Goal: Task Accomplishment & Management: Use online tool/utility

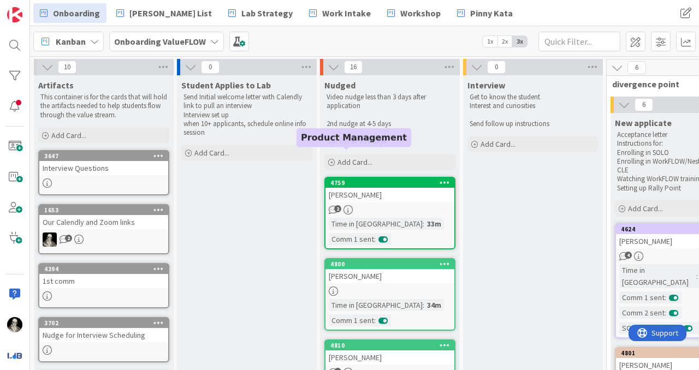
scroll to position [176, 627]
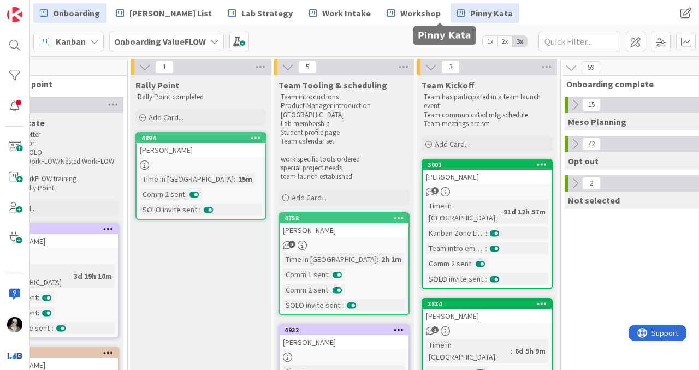
click at [470, 12] on span "Pinny Kata" at bounding box center [491, 13] width 43 height 13
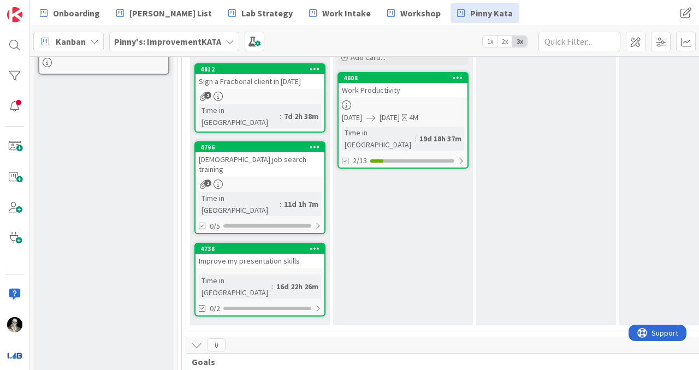
scroll to position [291, 0]
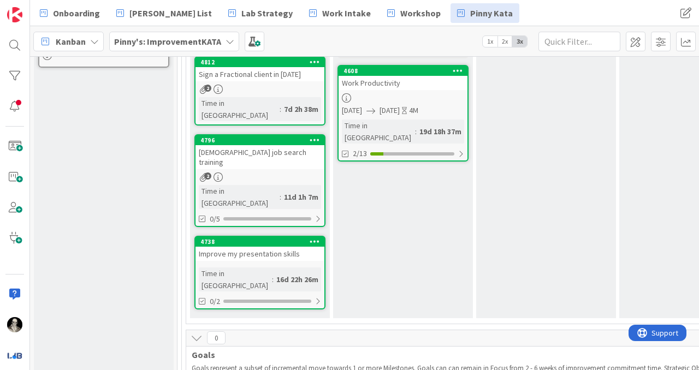
click at [416, 81] on div "Work Productivity" at bounding box center [403, 83] width 129 height 14
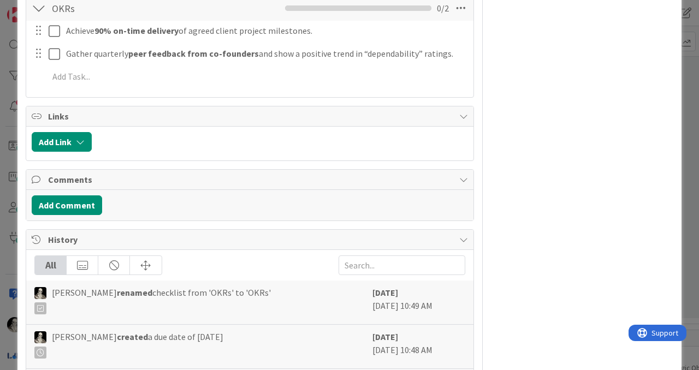
scroll to position [723, 0]
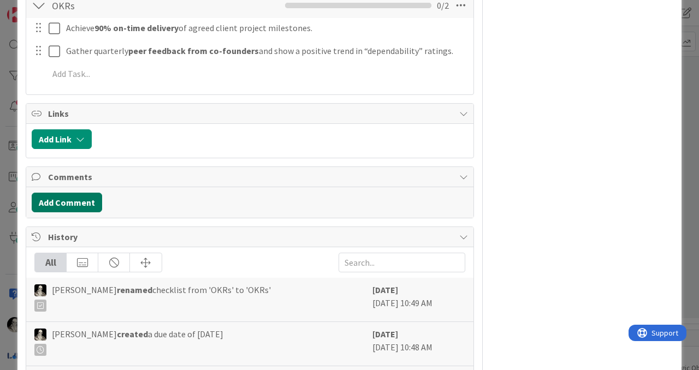
click at [89, 198] on button "Add Comment" at bounding box center [67, 203] width 70 height 20
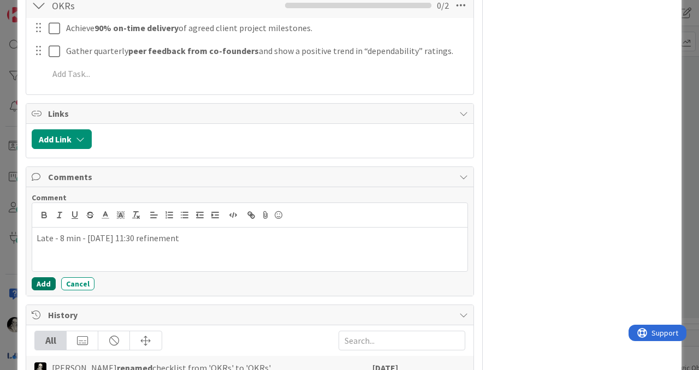
click at [42, 280] on button "Add" at bounding box center [44, 284] width 24 height 13
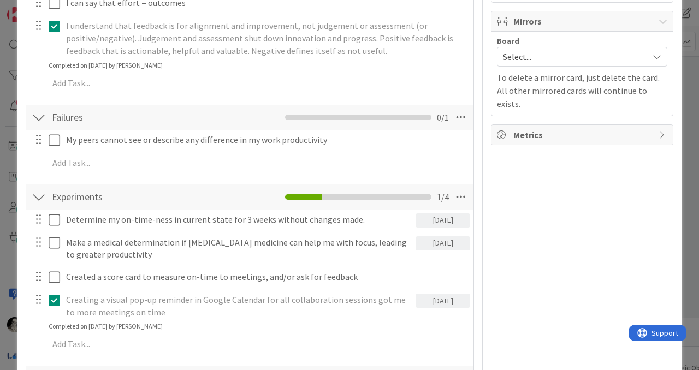
scroll to position [0, 0]
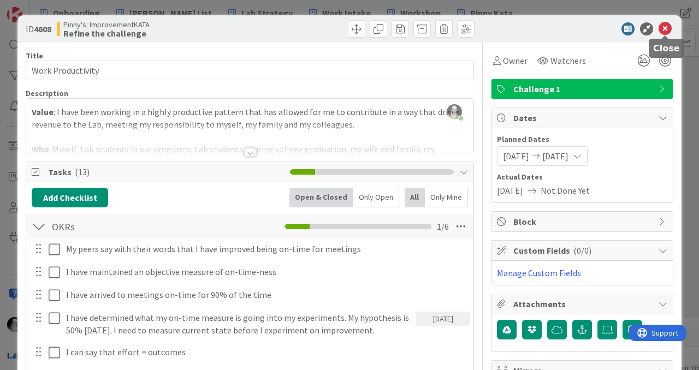
click at [666, 26] on icon at bounding box center [665, 28] width 13 height 13
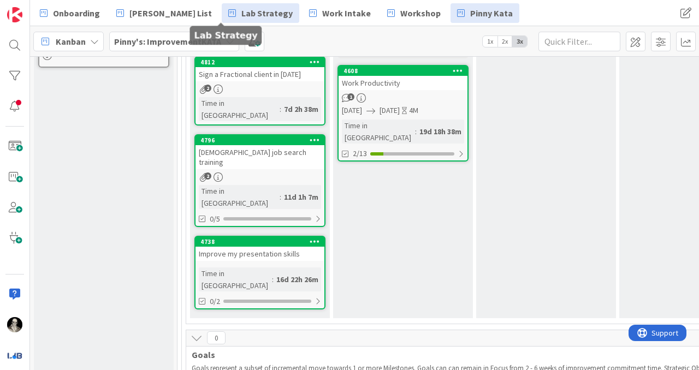
click at [242, 9] on span "Lab Strategy" at bounding box center [267, 13] width 51 height 13
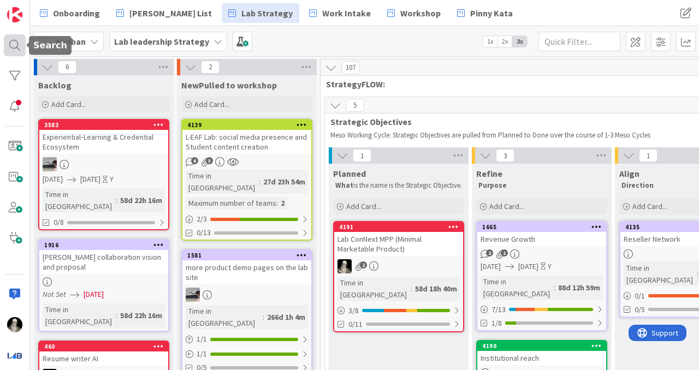
click at [16, 43] on div at bounding box center [15, 45] width 22 height 22
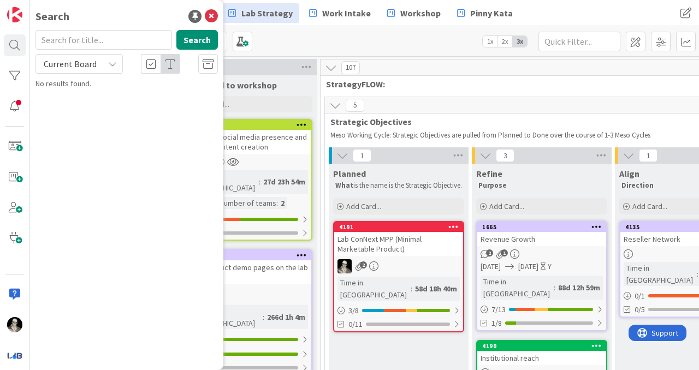
click at [98, 45] on input "text" at bounding box center [104, 40] width 137 height 20
type input "4311"
click at [112, 64] on icon at bounding box center [112, 64] width 9 height 9
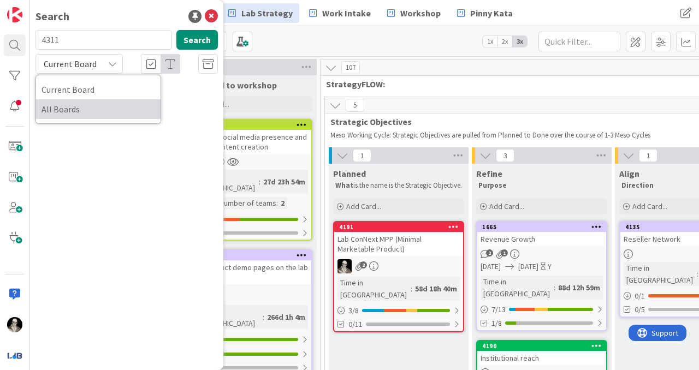
click at [87, 104] on span "All Boards" at bounding box center [99, 109] width 114 height 16
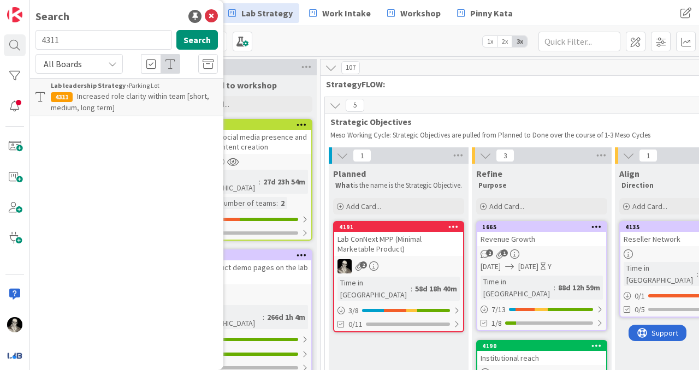
click at [142, 95] on span "Increased role clarity within team [short, medium, long term]" at bounding box center [130, 101] width 158 height 21
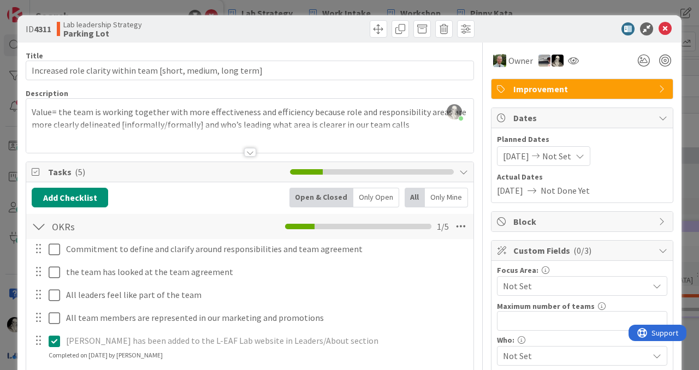
click at [252, 148] on div at bounding box center [250, 152] width 12 height 9
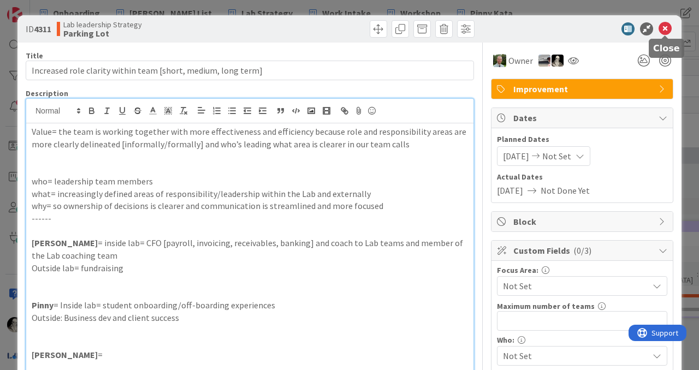
click at [666, 27] on icon at bounding box center [665, 28] width 13 height 13
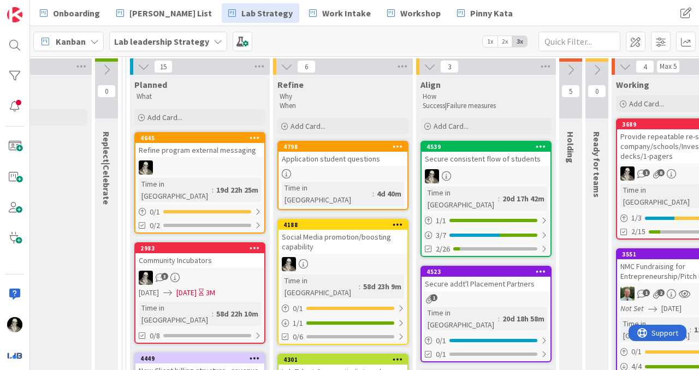
scroll to position [93, 807]
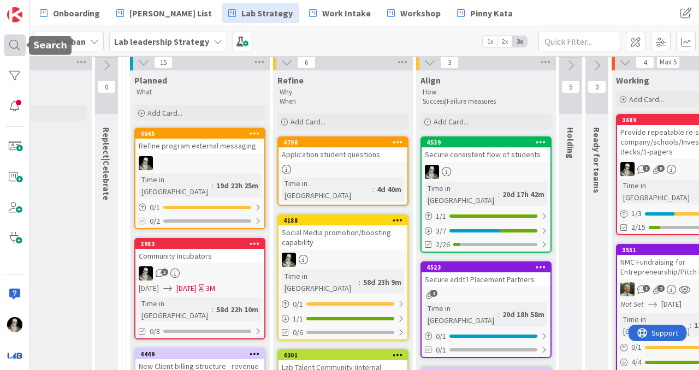
click at [15, 49] on div at bounding box center [15, 45] width 22 height 22
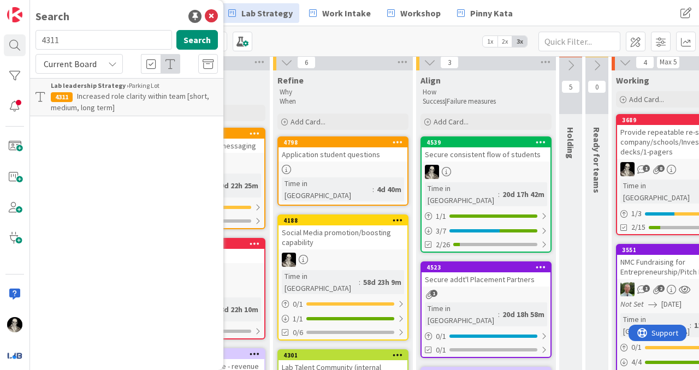
click at [146, 93] on span "Increased role clarity within team [short, medium, long term]" at bounding box center [130, 101] width 158 height 21
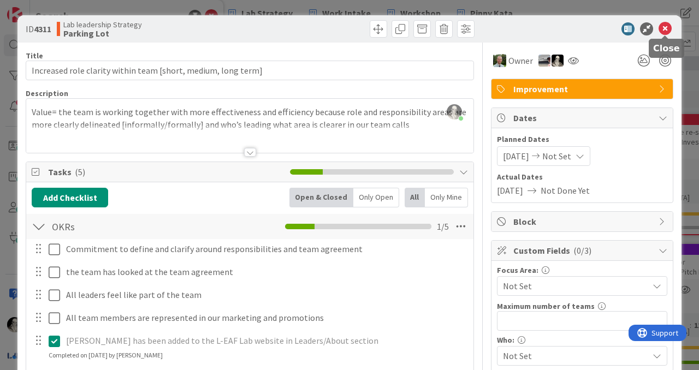
click at [665, 29] on icon at bounding box center [665, 28] width 13 height 13
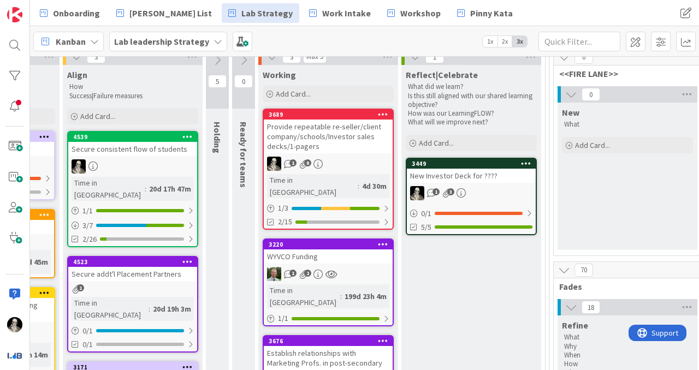
scroll to position [92, 1160]
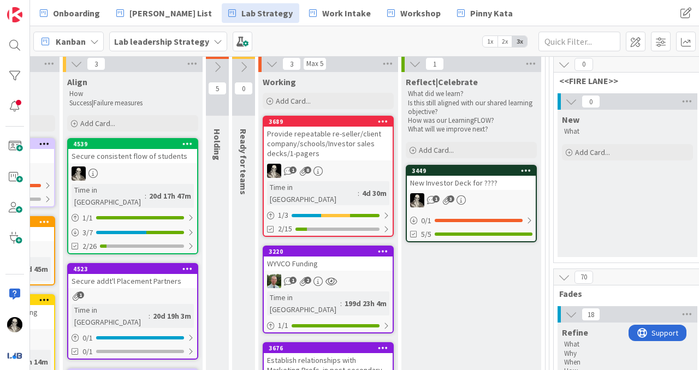
click at [144, 161] on div "Secure consistent flow of students" at bounding box center [132, 156] width 129 height 14
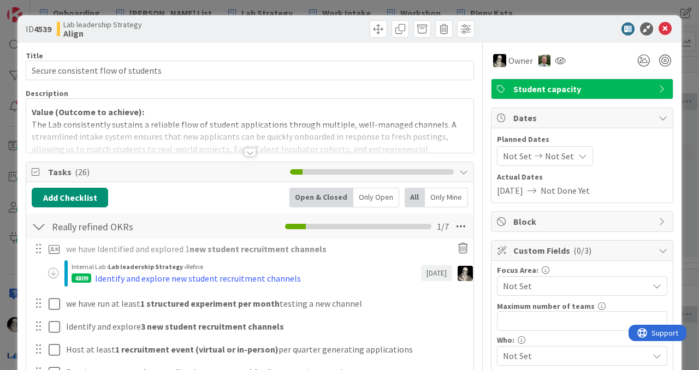
click at [251, 148] on div at bounding box center [250, 139] width 448 height 28
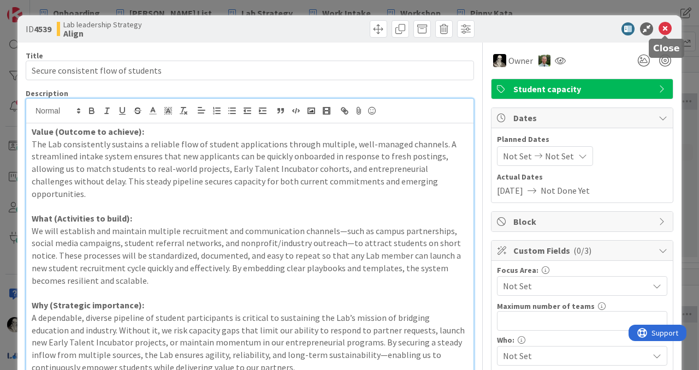
click at [670, 25] on icon at bounding box center [665, 28] width 13 height 13
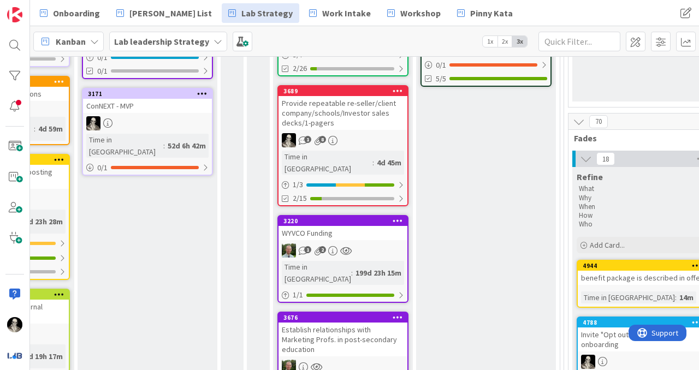
scroll to position [248, 1145]
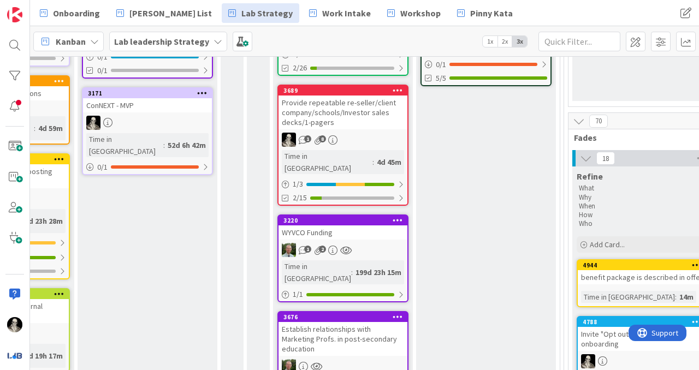
click at [366, 322] on div "Establish relationships with Marketing Profs. in post-secondary education" at bounding box center [343, 339] width 129 height 34
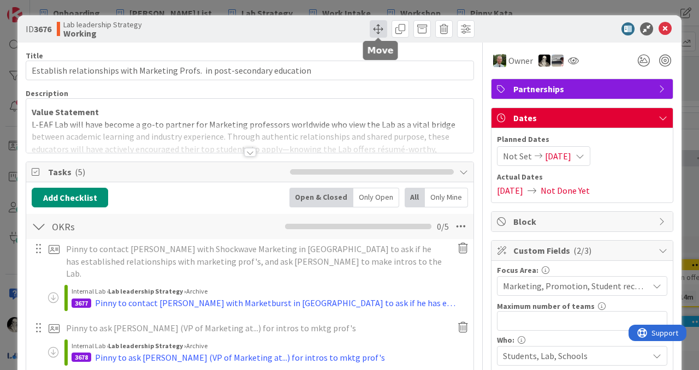
click at [376, 28] on span at bounding box center [378, 28] width 17 height 17
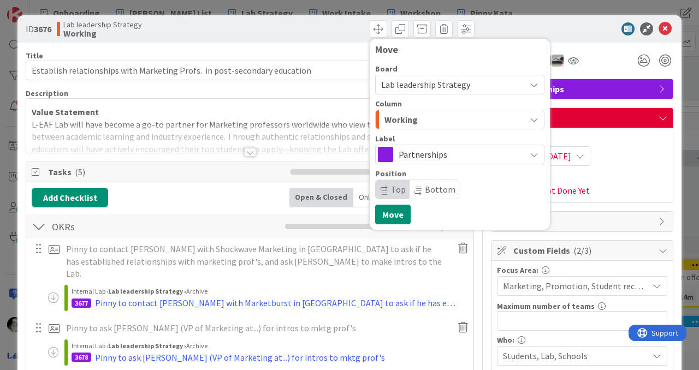
click at [442, 116] on div "Working" at bounding box center [454, 119] width 144 height 17
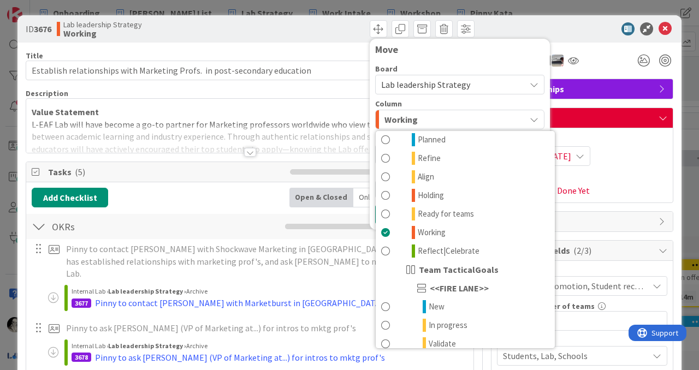
scroll to position [190, 0]
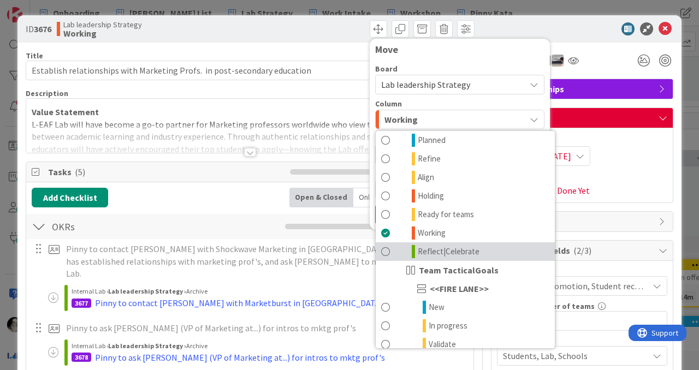
click at [385, 252] on span at bounding box center [385, 251] width 9 height 13
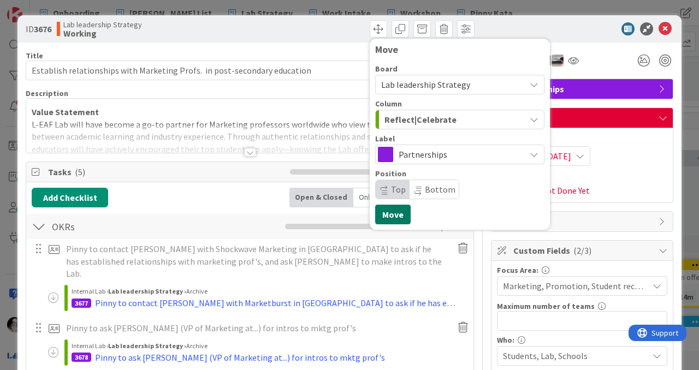
click at [391, 211] on button "Move" at bounding box center [393, 215] width 36 height 20
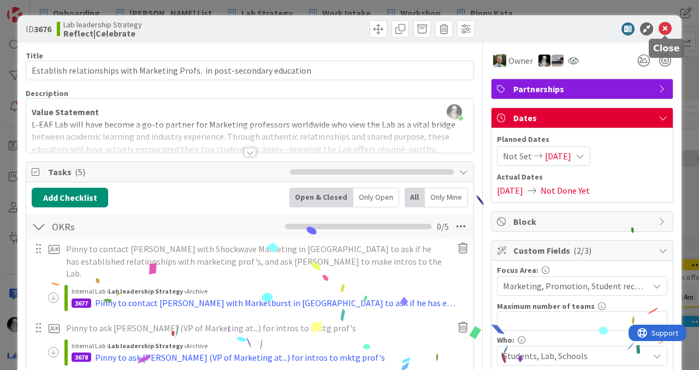
click at [668, 26] on icon at bounding box center [665, 28] width 13 height 13
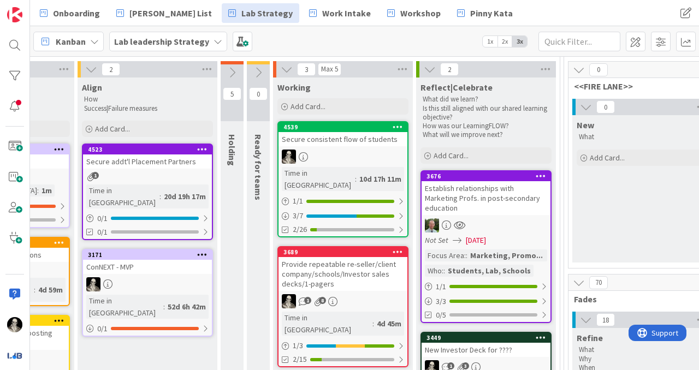
scroll to position [70, 1145]
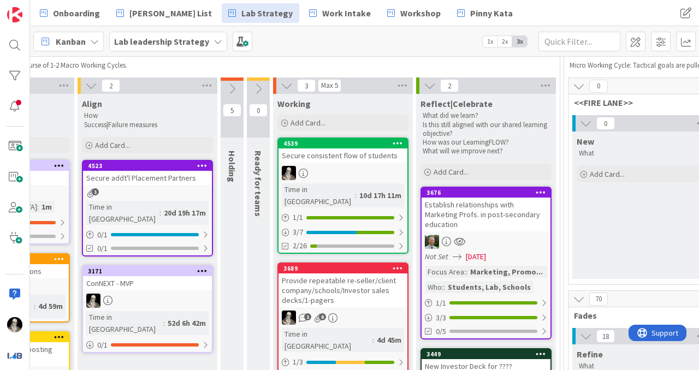
click at [430, 84] on icon at bounding box center [430, 86] width 12 height 12
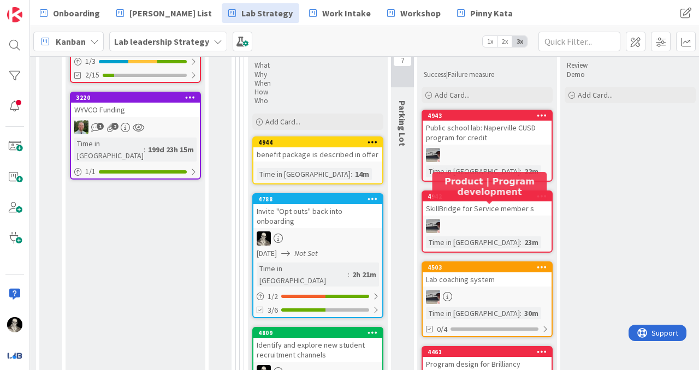
scroll to position [379, 1353]
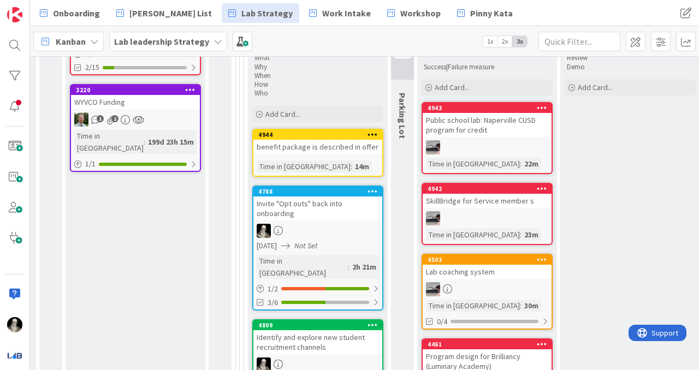
click at [338, 143] on div "benefit package is described in offer" at bounding box center [318, 147] width 129 height 14
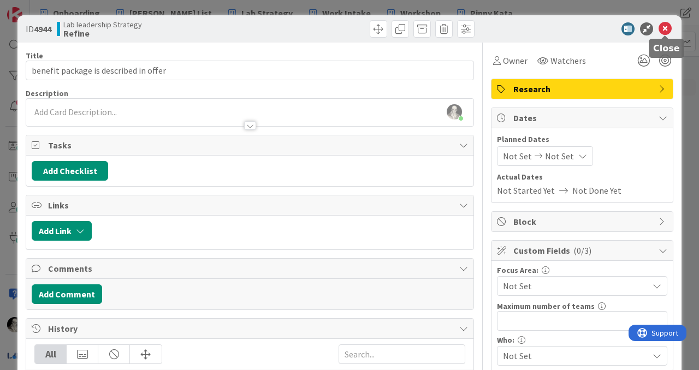
click at [666, 26] on icon at bounding box center [665, 28] width 13 height 13
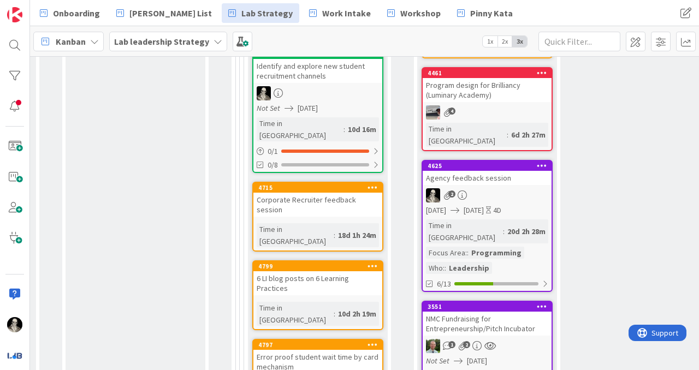
scroll to position [651, 1353]
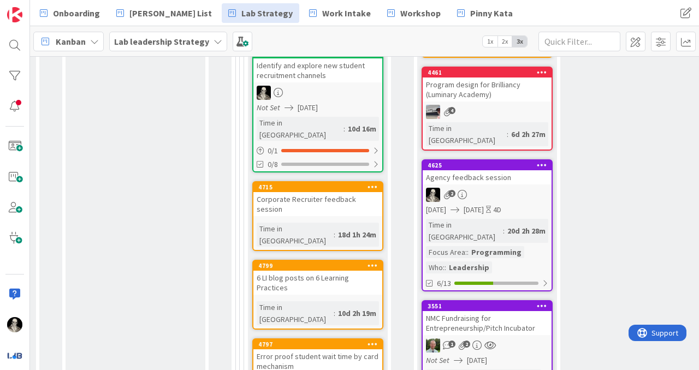
click at [519, 170] on div "Agency feedback session" at bounding box center [487, 177] width 129 height 14
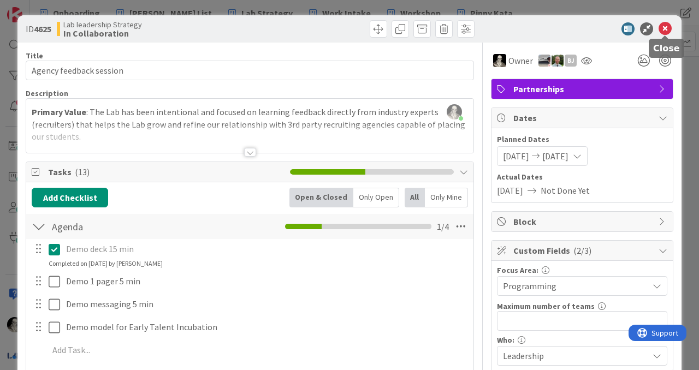
click at [667, 26] on icon at bounding box center [665, 28] width 13 height 13
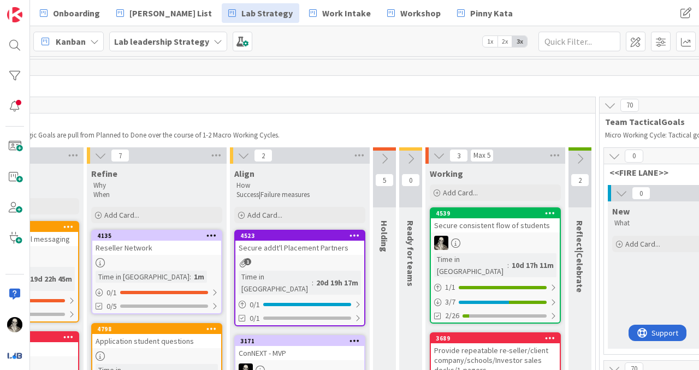
scroll to position [0, 988]
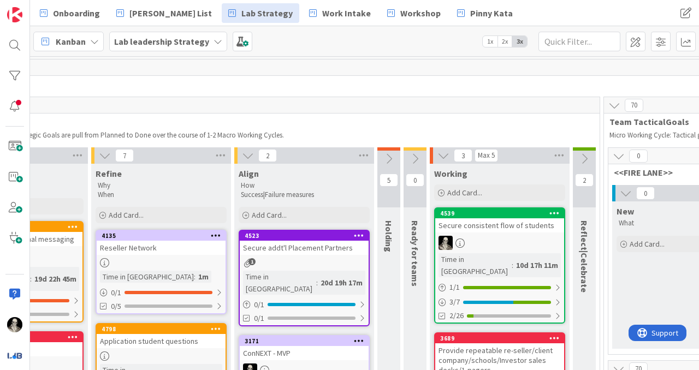
click at [331, 247] on div "Secure addt'l Placement Partners" at bounding box center [304, 248] width 129 height 14
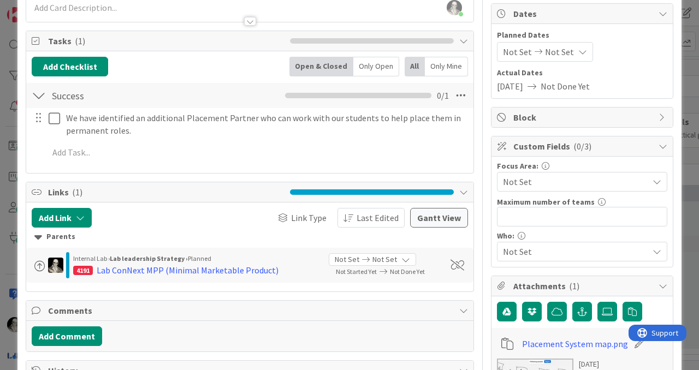
scroll to position [109, 0]
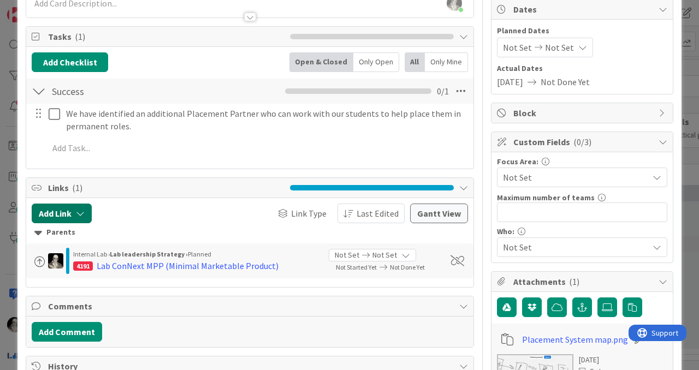
click at [84, 211] on icon "button" at bounding box center [80, 213] width 9 height 9
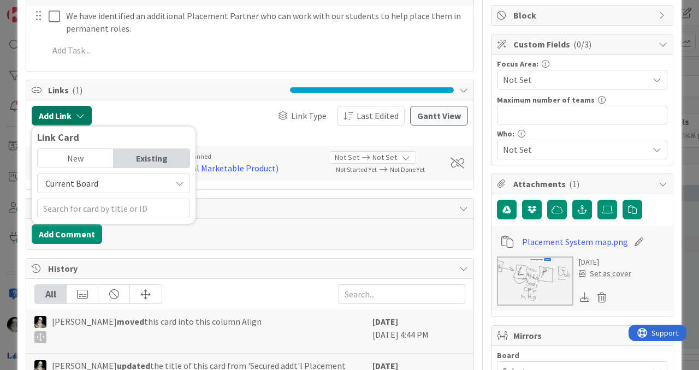
scroll to position [220, 0]
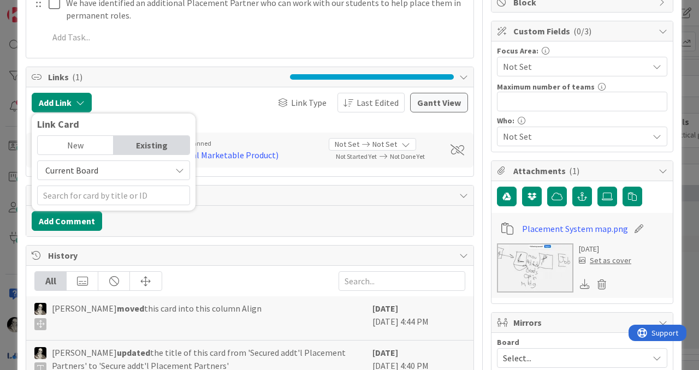
click at [116, 168] on span "Current Board" at bounding box center [104, 170] width 122 height 15
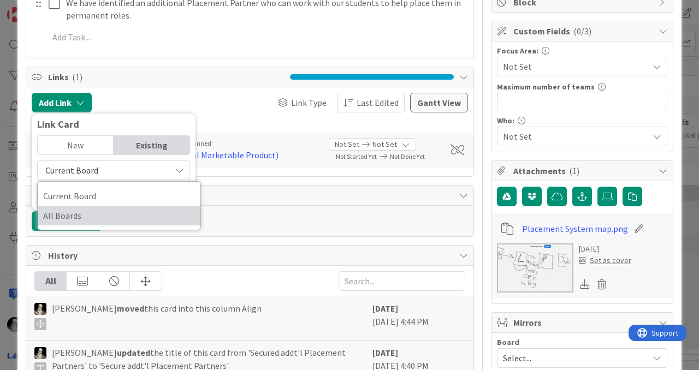
click at [99, 208] on span "All Boards" at bounding box center [119, 216] width 152 height 16
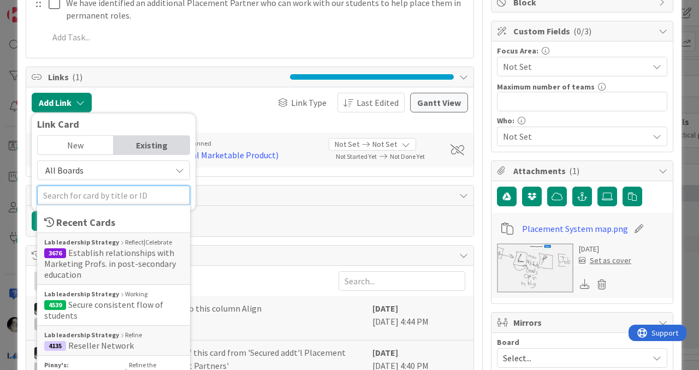
click at [104, 198] on input "text" at bounding box center [113, 196] width 153 height 20
type input "5"
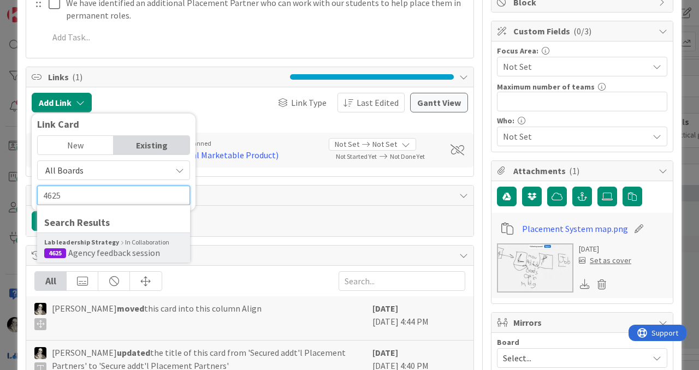
type input "4625"
click at [106, 248] on span "Agency feedback session" at bounding box center [114, 253] width 92 height 11
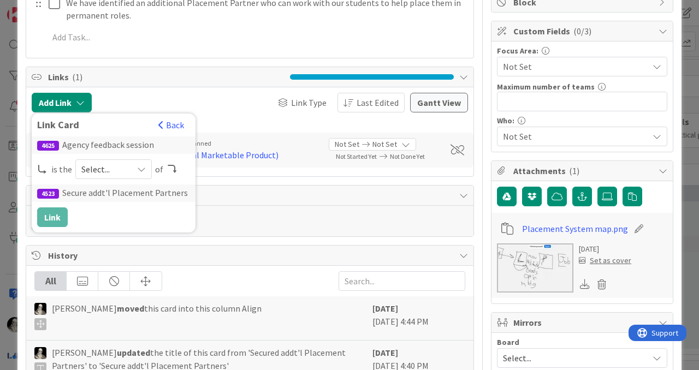
click at [139, 169] on icon at bounding box center [141, 169] width 9 height 9
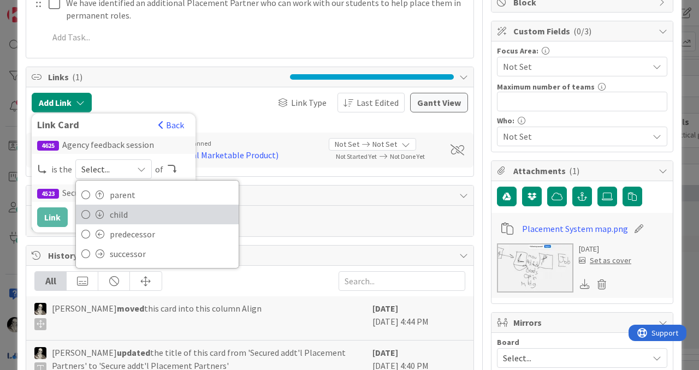
click at [127, 213] on span "child" at bounding box center [171, 215] width 123 height 16
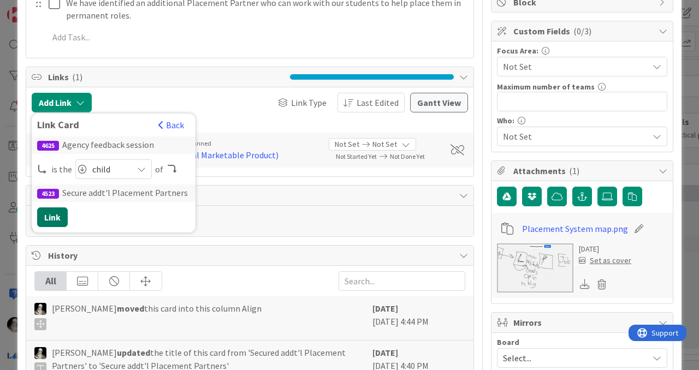
click at [56, 216] on button "Link" at bounding box center [52, 218] width 31 height 20
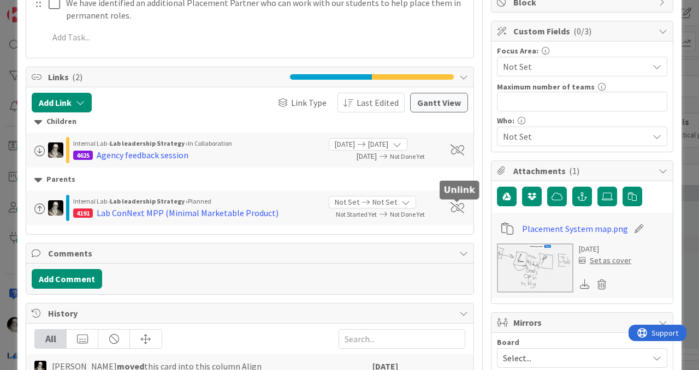
click at [456, 209] on span at bounding box center [458, 208] width 14 height 11
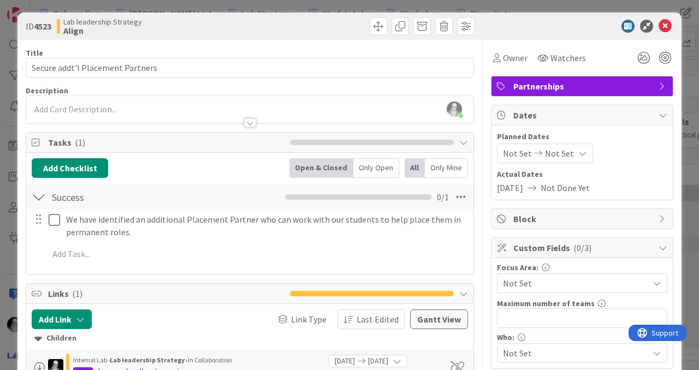
scroll to position [0, 0]
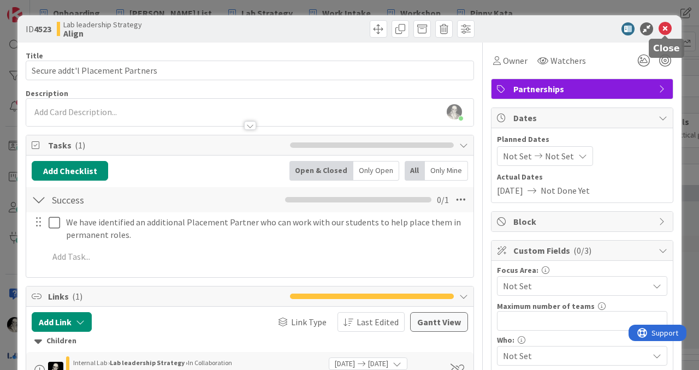
click at [666, 27] on icon at bounding box center [665, 28] width 13 height 13
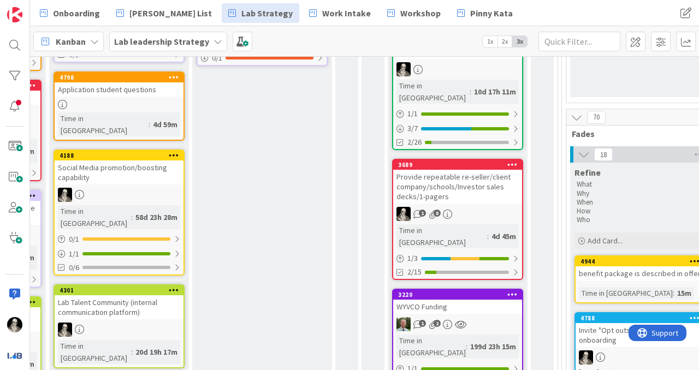
scroll to position [252, 1031]
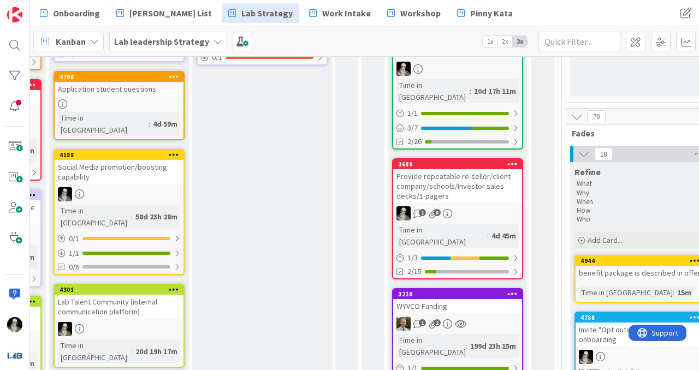
click at [485, 178] on div "Provide repeatable re-seller/client company/schools/Investor sales decks/1-page…" at bounding box center [457, 186] width 129 height 34
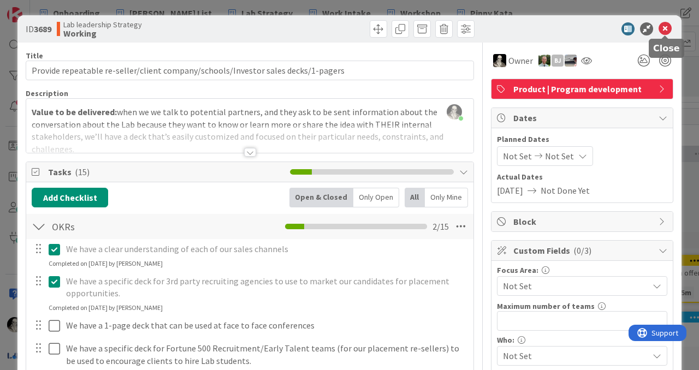
click at [666, 25] on icon at bounding box center [665, 28] width 13 height 13
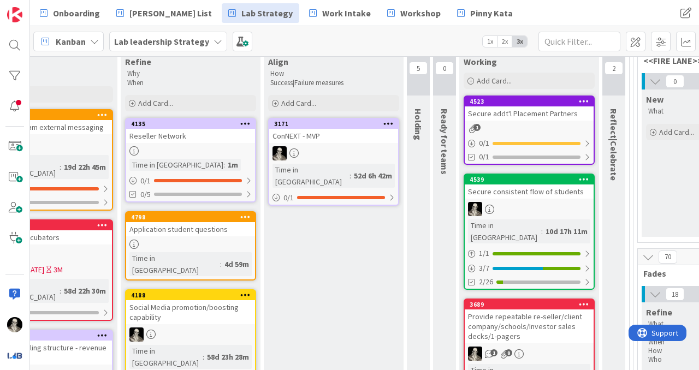
scroll to position [112, 952]
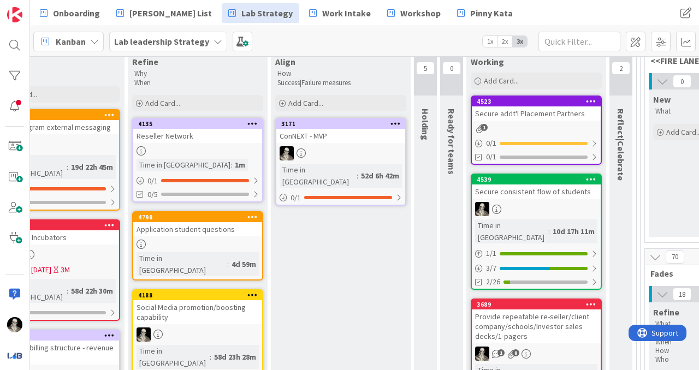
click at [218, 137] on div "Reseller Network" at bounding box center [197, 136] width 129 height 14
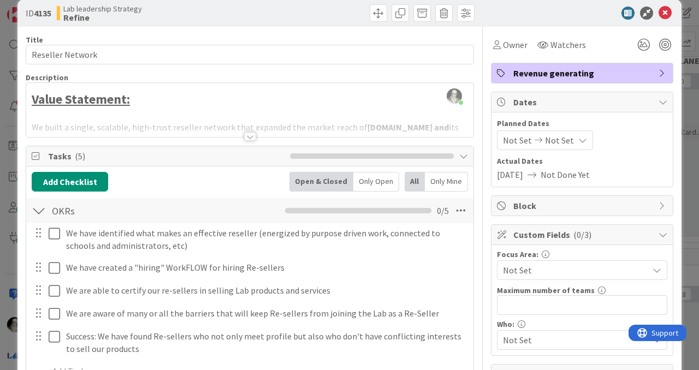
scroll to position [16, 0]
click at [667, 10] on icon at bounding box center [665, 12] width 13 height 13
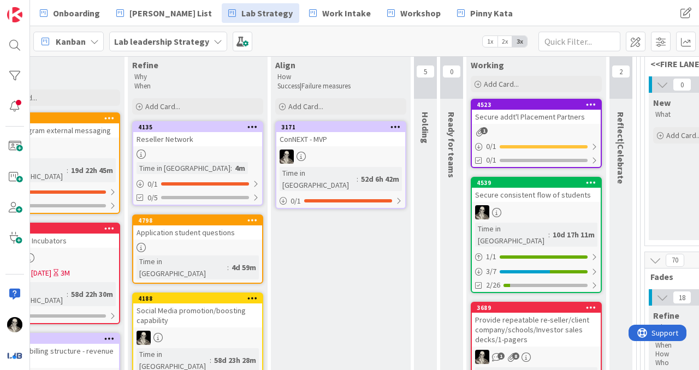
scroll to position [116, 952]
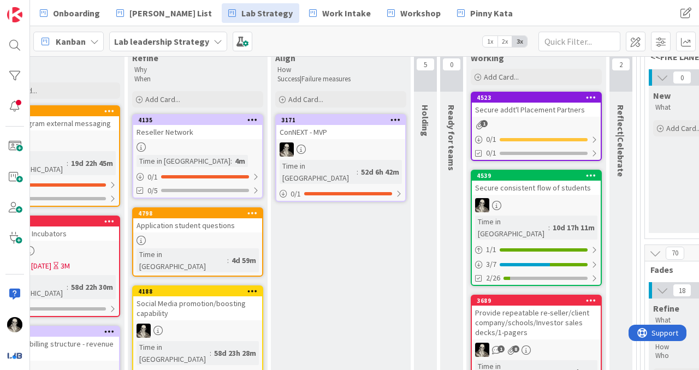
click at [352, 139] on div "ConNEXT - MVP" at bounding box center [340, 132] width 129 height 14
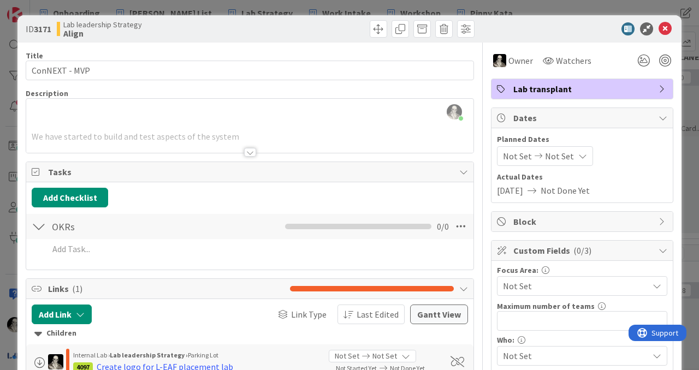
click at [252, 148] on div at bounding box center [250, 152] width 12 height 9
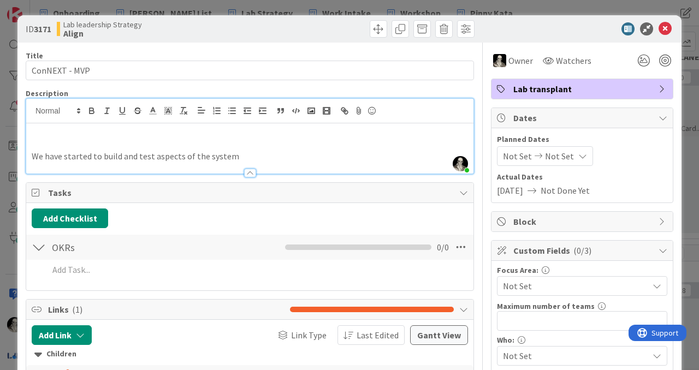
click at [250, 172] on div at bounding box center [250, 173] width 12 height 9
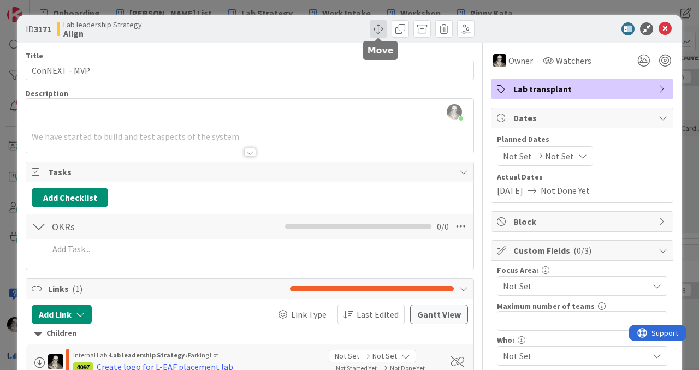
click at [378, 27] on span at bounding box center [378, 28] width 17 height 17
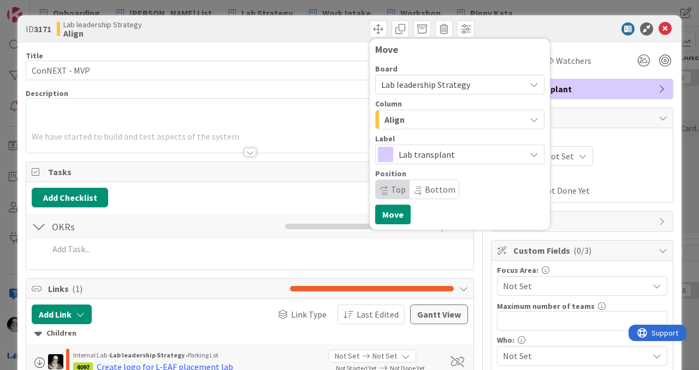
click at [416, 116] on div "Align" at bounding box center [454, 119] width 144 height 17
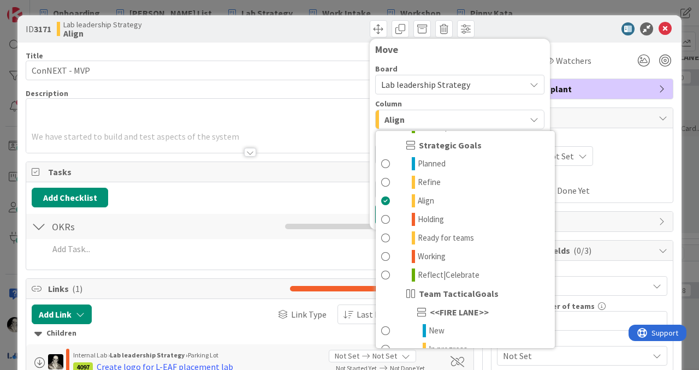
scroll to position [172, 0]
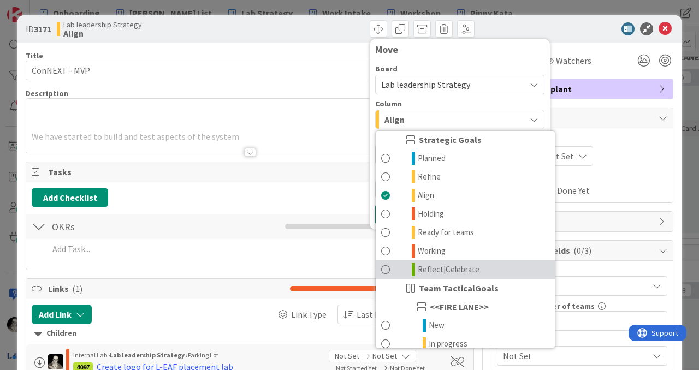
click at [386, 267] on span at bounding box center [385, 269] width 9 height 13
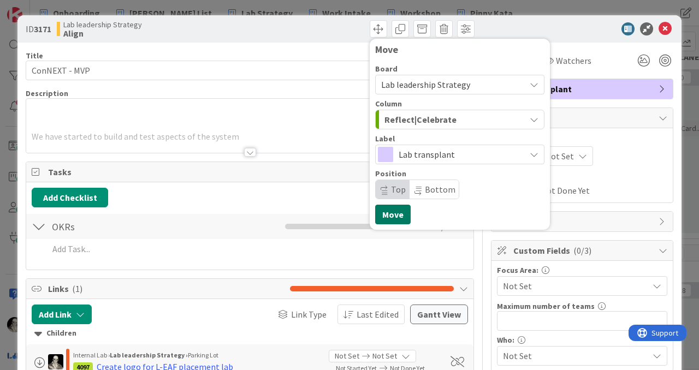
click at [395, 209] on button "Move" at bounding box center [393, 215] width 36 height 20
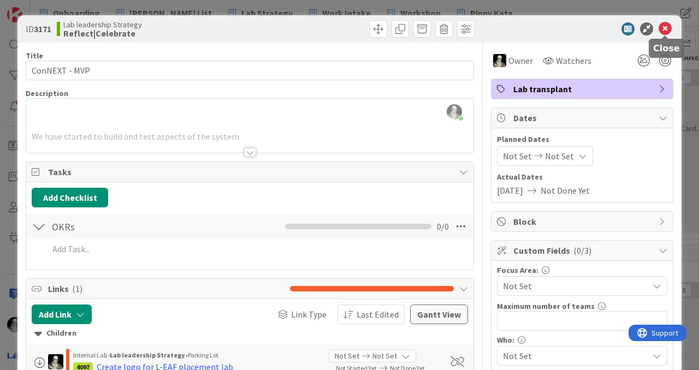
click at [666, 31] on icon at bounding box center [665, 28] width 13 height 13
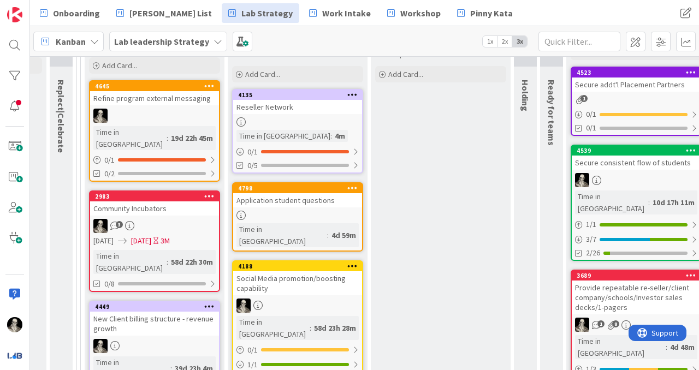
scroll to position [141, 848]
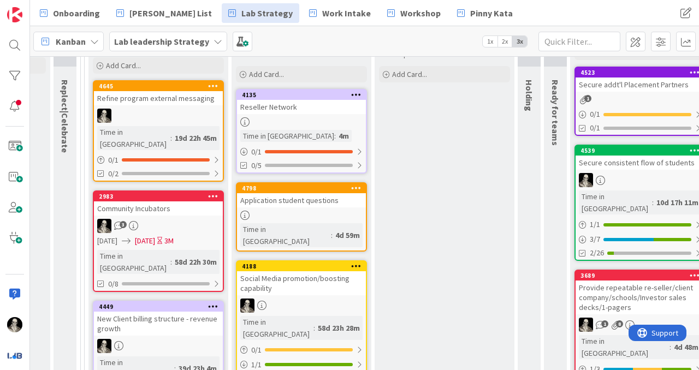
click at [302, 276] on div "Social Media promotion/boosting capability" at bounding box center [301, 284] width 129 height 24
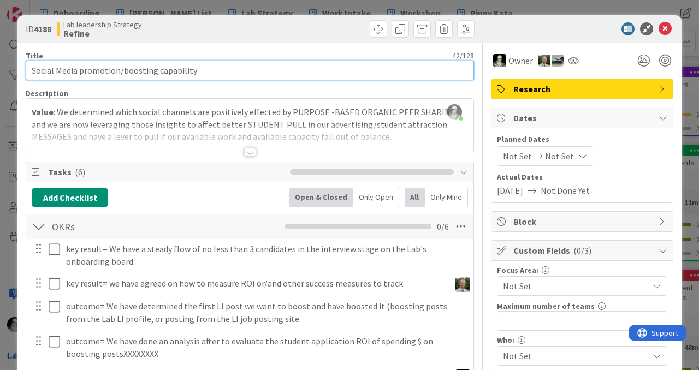
click at [180, 73] on input "Social Media promotion/boosting capability" at bounding box center [250, 71] width 449 height 20
type input "Social Media promotion/boosting experiment"
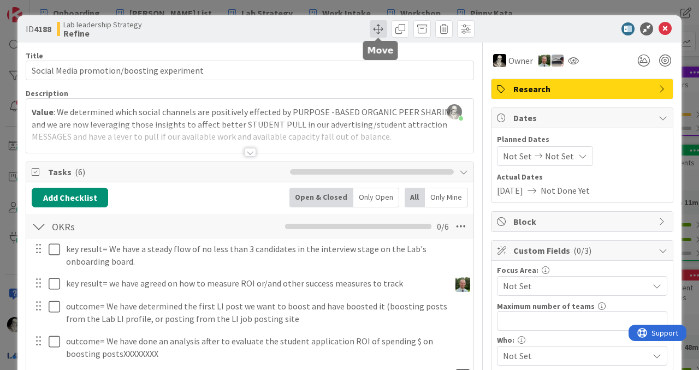
click at [378, 28] on span at bounding box center [378, 28] width 17 height 17
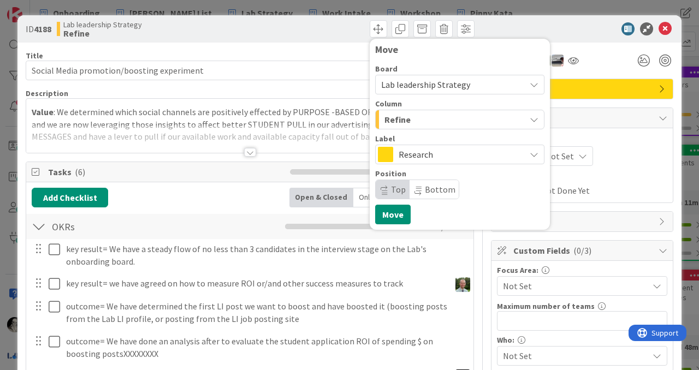
click at [328, 36] on div "Move Board Lab leadership Strategy Column Refine Label Research Position Top Bo…" at bounding box center [364, 28] width 222 height 17
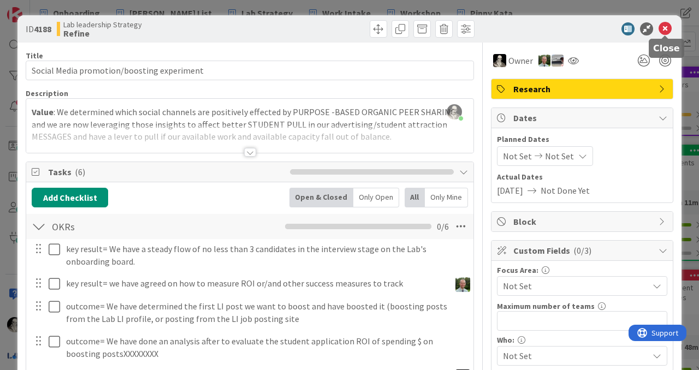
click at [665, 27] on icon at bounding box center [665, 28] width 13 height 13
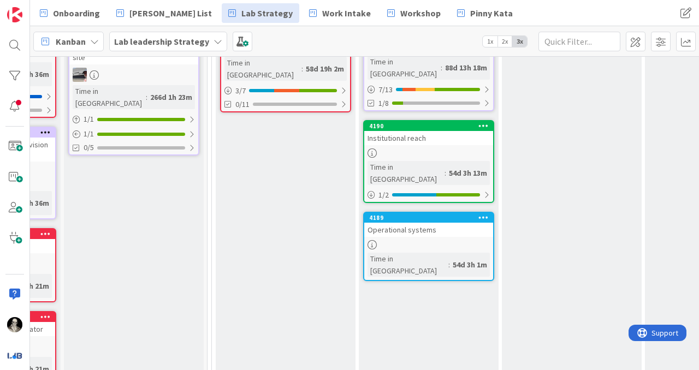
scroll to position [221, 113]
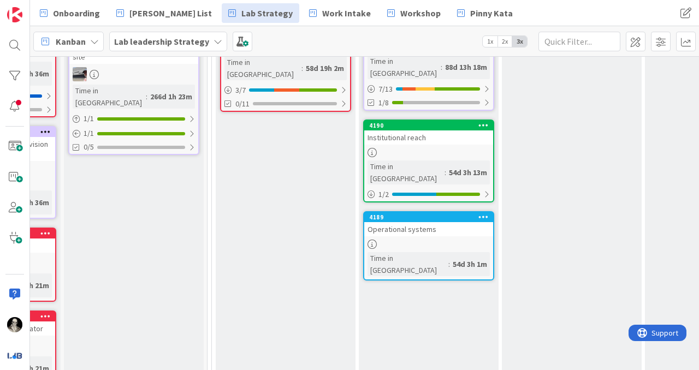
click at [450, 222] on div "Operational systems" at bounding box center [428, 229] width 129 height 14
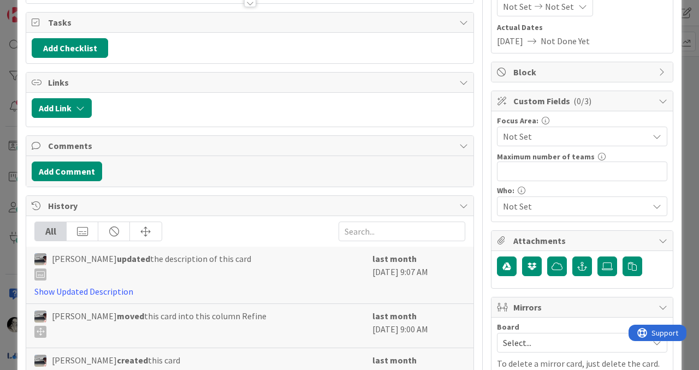
scroll to position [145, 0]
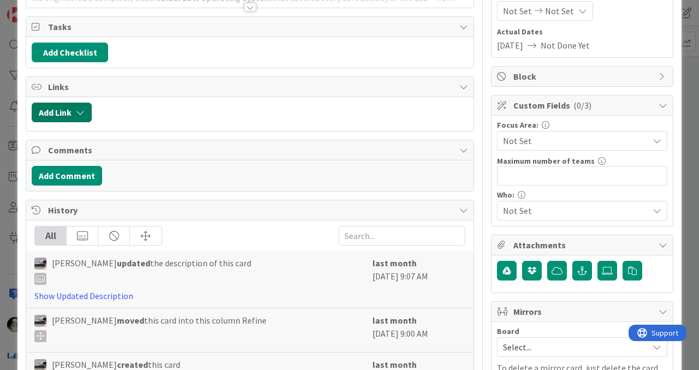
click at [83, 110] on icon "button" at bounding box center [80, 112] width 9 height 9
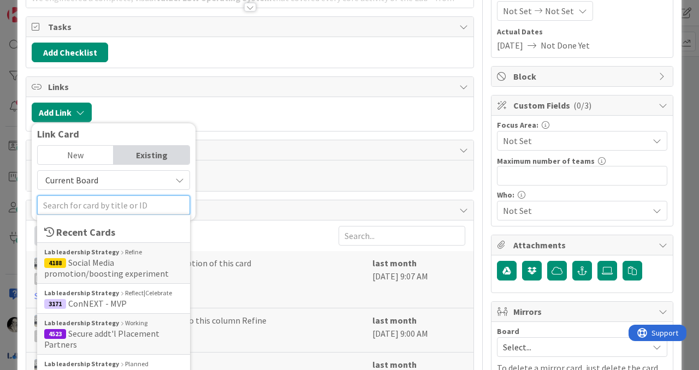
click at [155, 204] on input "text" at bounding box center [113, 206] width 153 height 20
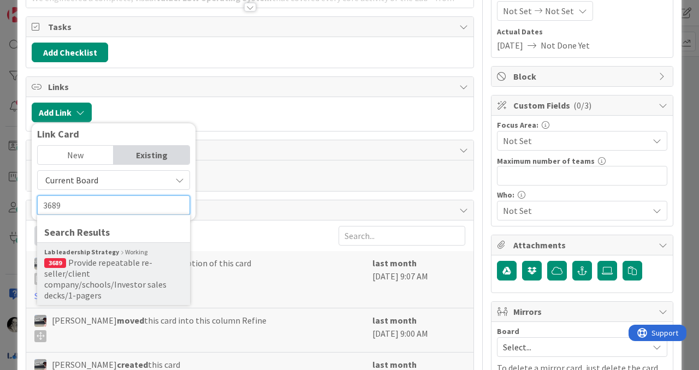
type input "3689"
click at [122, 258] on span "Provide repeatable re-seller/client company/schools/Investor sales decks/1-page…" at bounding box center [105, 279] width 122 height 44
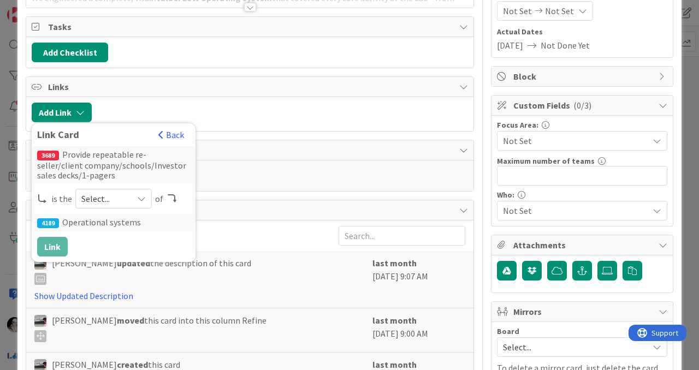
click at [140, 196] on icon at bounding box center [141, 199] width 9 height 9
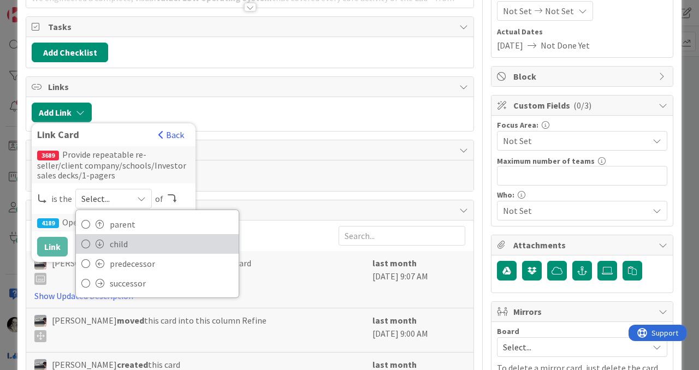
click at [132, 240] on span "child" at bounding box center [171, 244] width 123 height 16
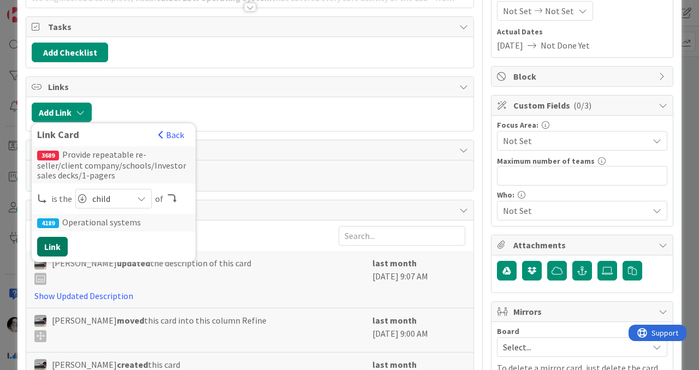
click at [53, 242] on button "Link" at bounding box center [52, 247] width 31 height 20
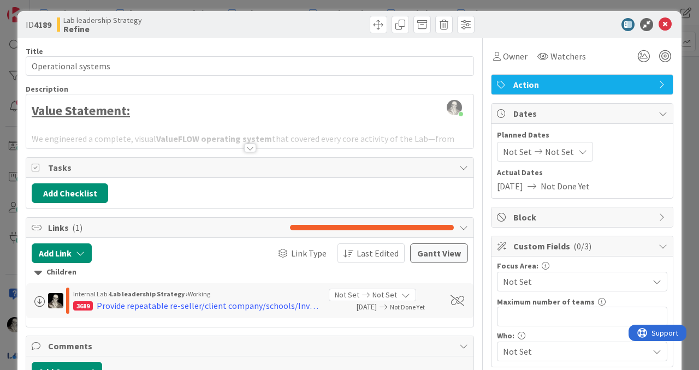
scroll to position [0, 0]
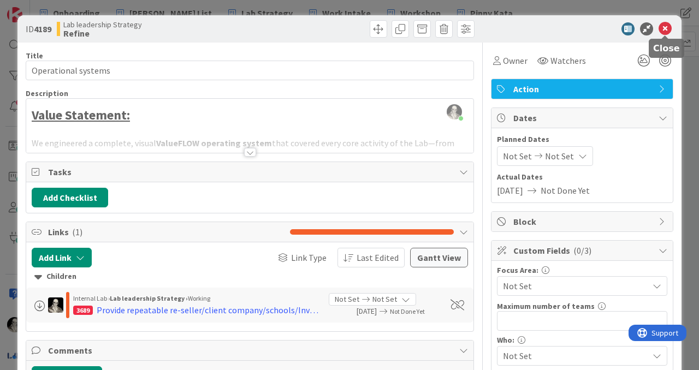
click at [667, 27] on icon at bounding box center [665, 28] width 13 height 13
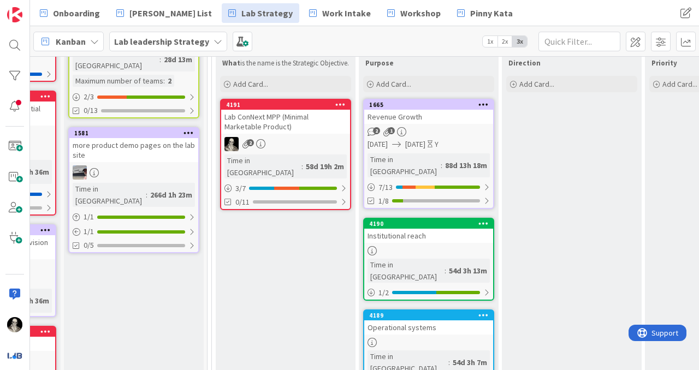
click at [456, 232] on div "4190 Institutional reach Time in [GEOGRAPHIC_DATA] : 54d 3h 13m 1 / 2" at bounding box center [428, 259] width 131 height 83
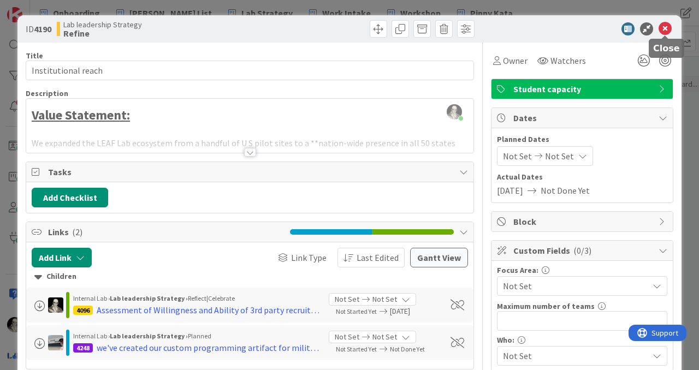
click at [667, 26] on icon at bounding box center [665, 28] width 13 height 13
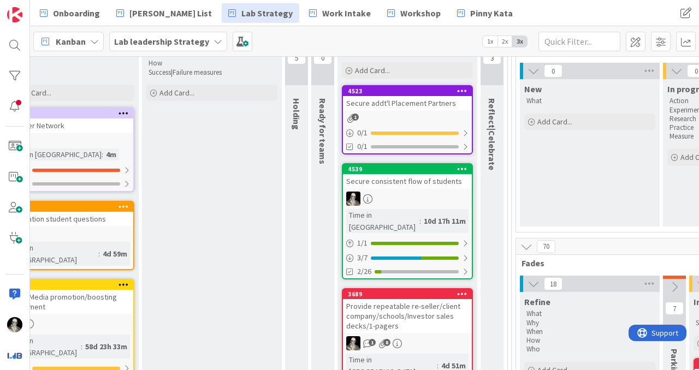
scroll to position [122, 1088]
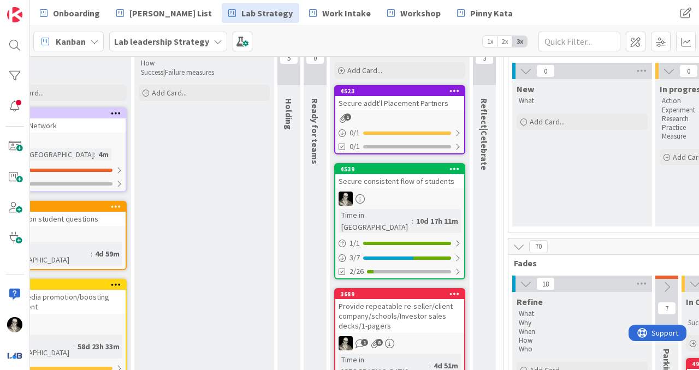
click at [407, 107] on div "Secure addt'l Placement Partners" at bounding box center [400, 103] width 129 height 14
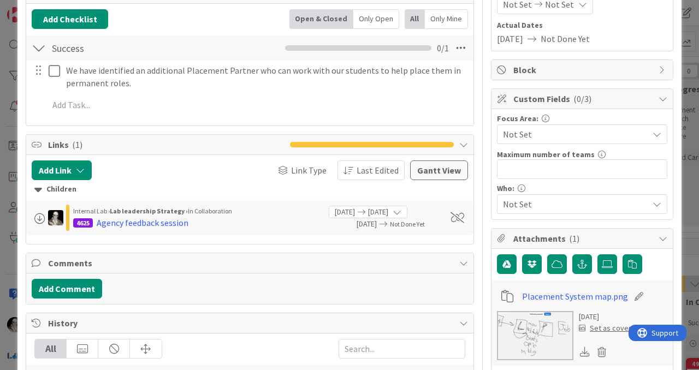
scroll to position [161, 0]
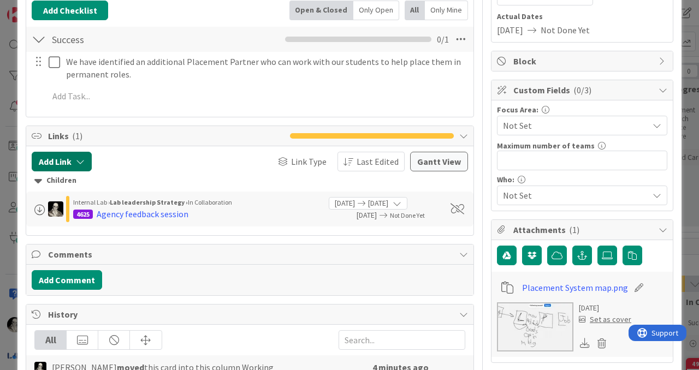
click at [75, 156] on button "Add Link" at bounding box center [62, 162] width 60 height 20
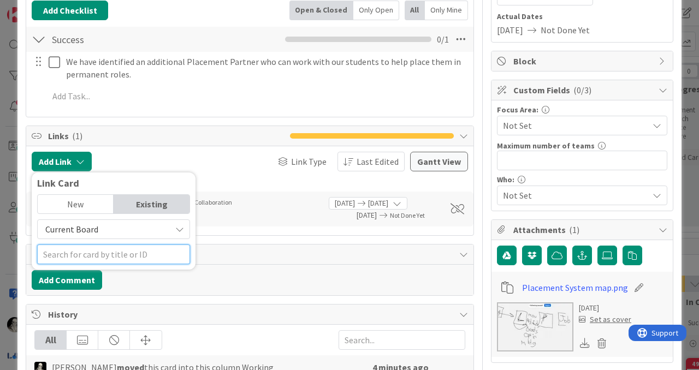
click at [155, 253] on input "text" at bounding box center [113, 255] width 153 height 20
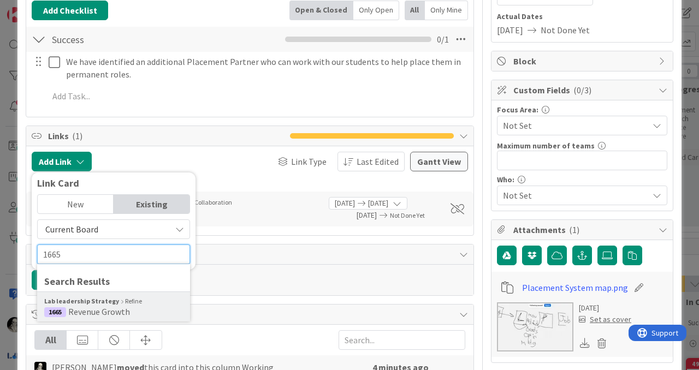
type input "1665"
click at [126, 310] on span "Revenue Growth" at bounding box center [99, 312] width 62 height 11
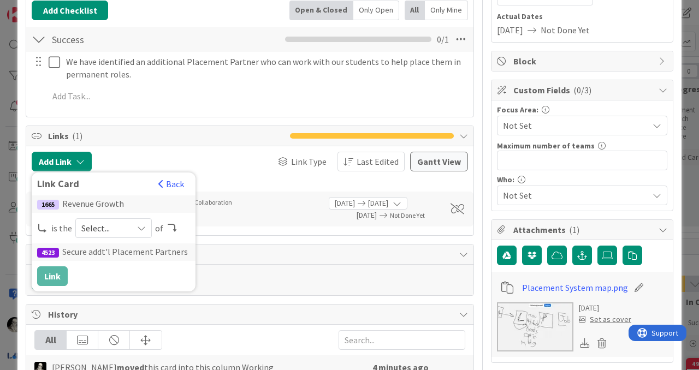
click at [142, 227] on icon at bounding box center [141, 228] width 9 height 9
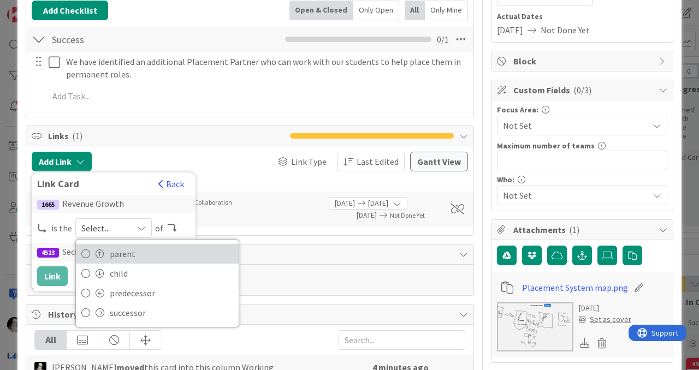
click at [133, 250] on span "parent" at bounding box center [171, 254] width 123 height 16
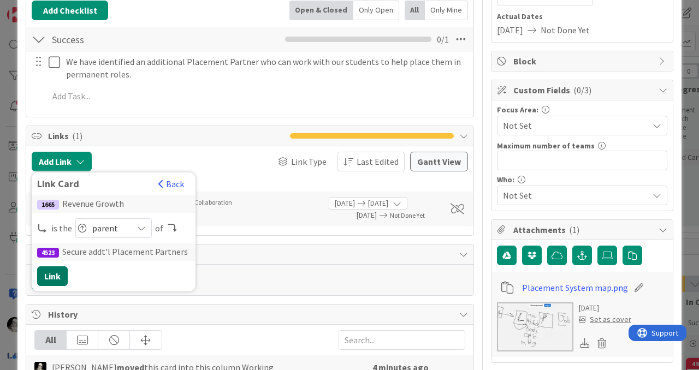
click at [55, 274] on button "Link" at bounding box center [52, 277] width 31 height 20
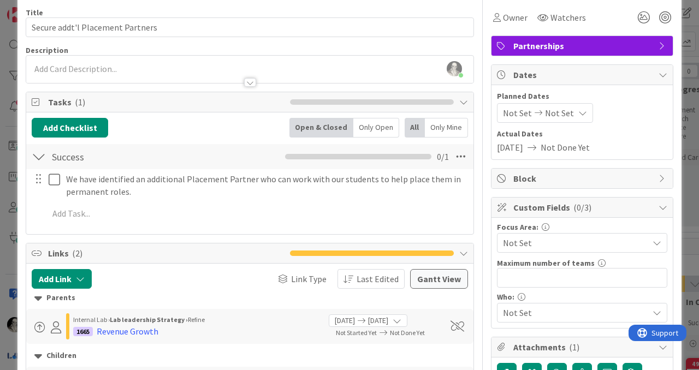
scroll to position [0, 0]
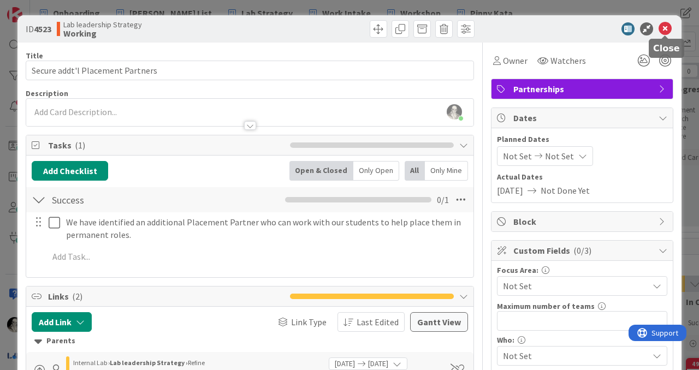
click at [668, 25] on icon at bounding box center [665, 28] width 13 height 13
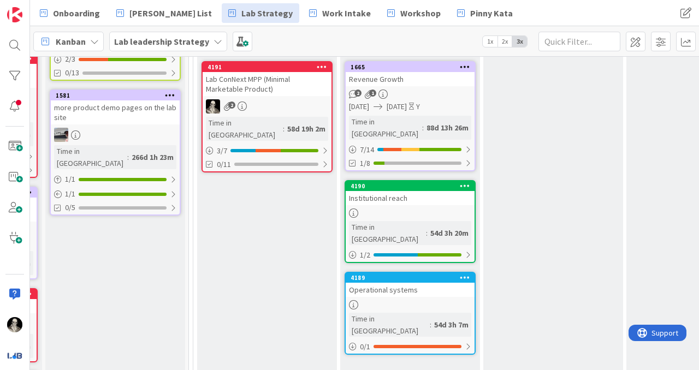
scroll to position [167, 132]
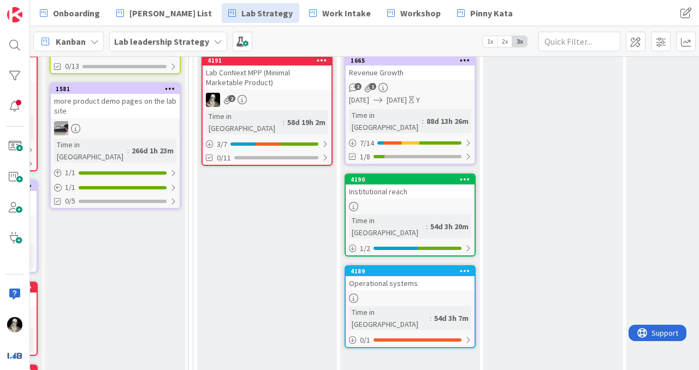
click at [436, 185] on div "Institutional reach" at bounding box center [410, 192] width 129 height 14
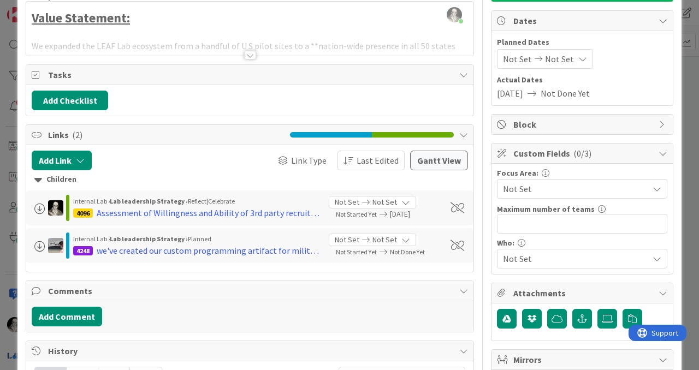
scroll to position [96, 0]
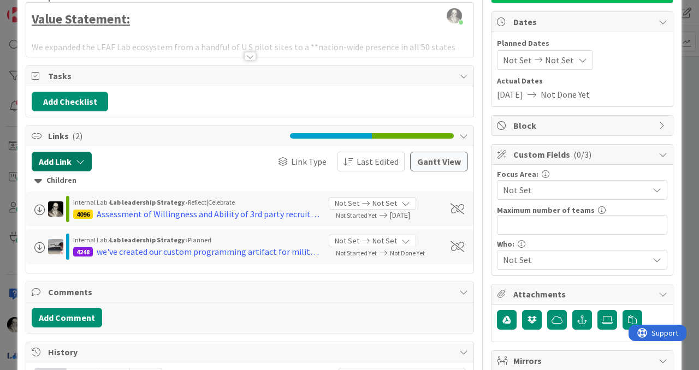
click at [83, 158] on icon "button" at bounding box center [80, 161] width 9 height 9
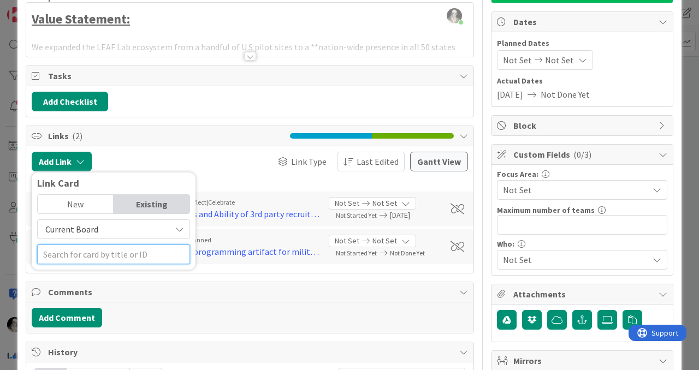
click at [128, 250] on input "text" at bounding box center [113, 255] width 153 height 20
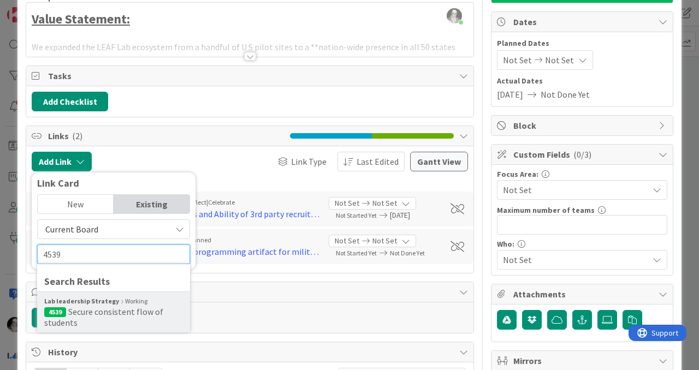
type input "4539"
click at [135, 311] on span "Secure consistent flow of students" at bounding box center [103, 318] width 119 height 22
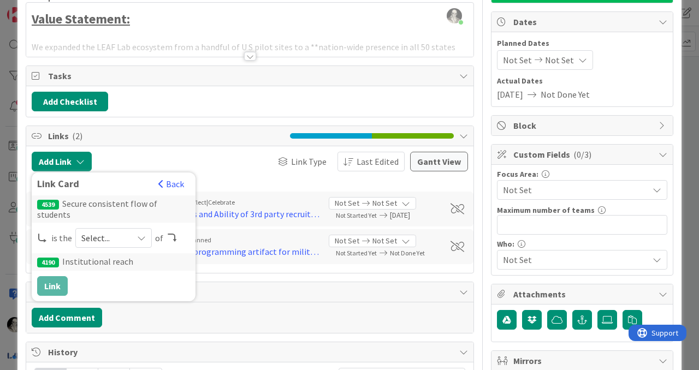
click at [142, 234] on icon at bounding box center [141, 238] width 9 height 9
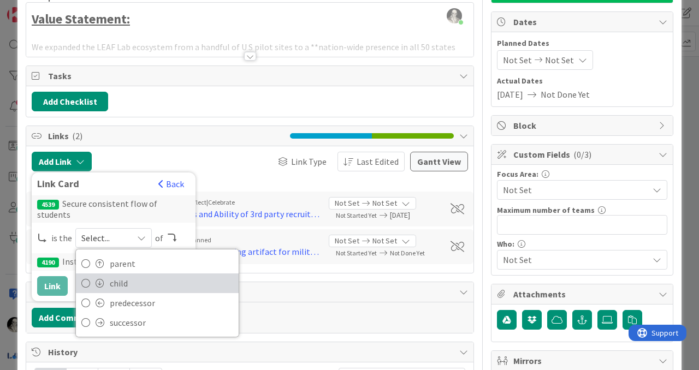
click at [128, 276] on span "child" at bounding box center [171, 283] width 123 height 16
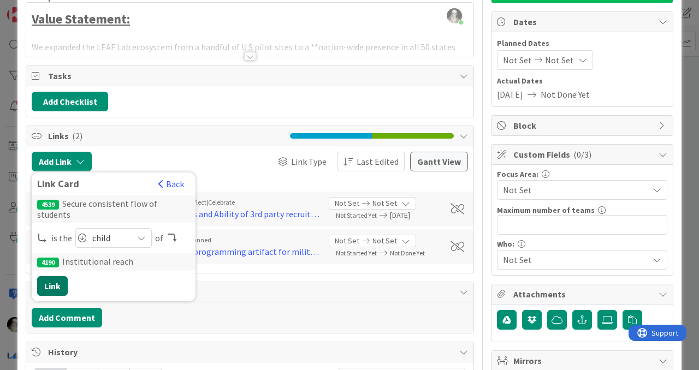
click at [54, 276] on button "Link" at bounding box center [52, 286] width 31 height 20
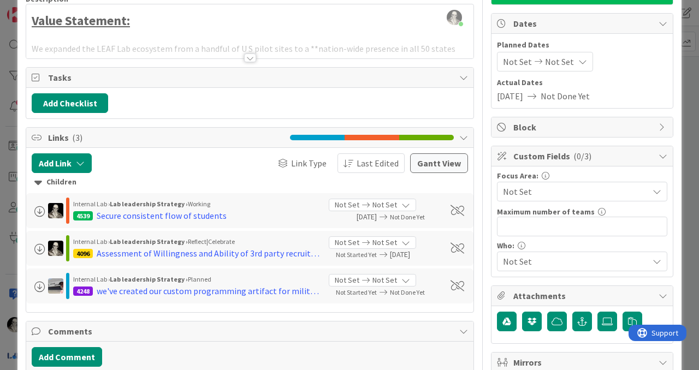
scroll to position [108, 0]
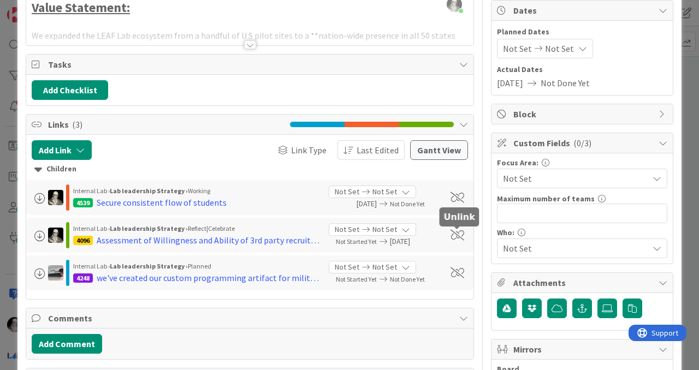
click at [457, 232] on span at bounding box center [458, 235] width 14 height 11
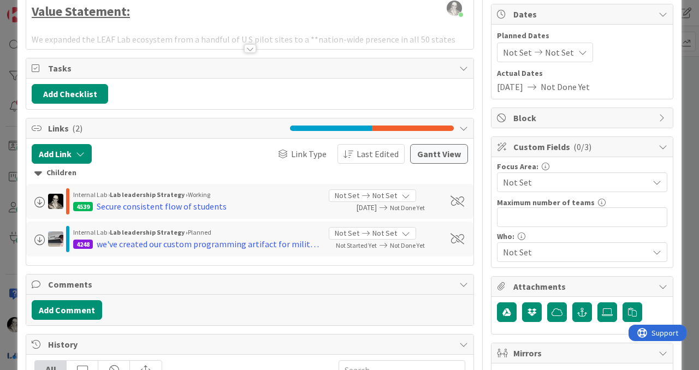
scroll to position [111, 0]
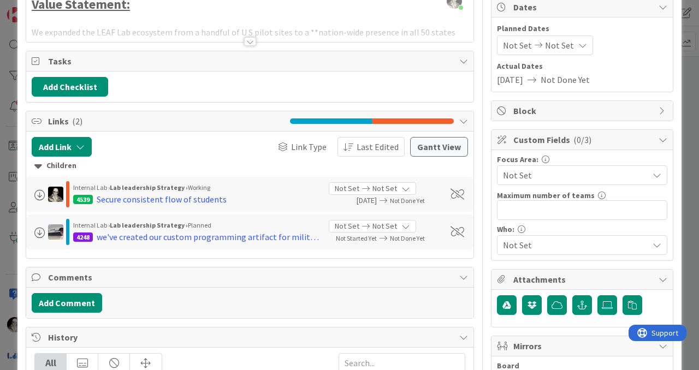
click at [249, 41] on div at bounding box center [250, 41] width 12 height 9
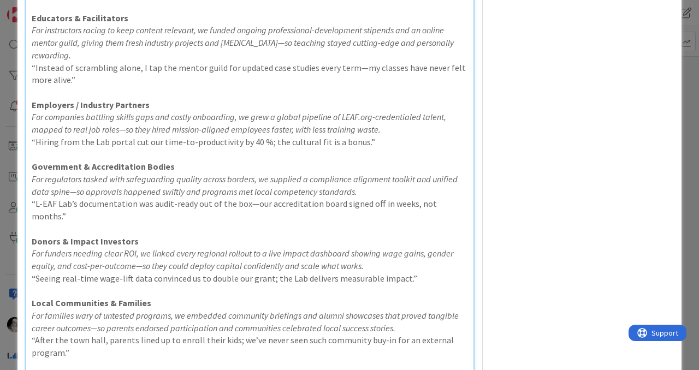
scroll to position [0, 0]
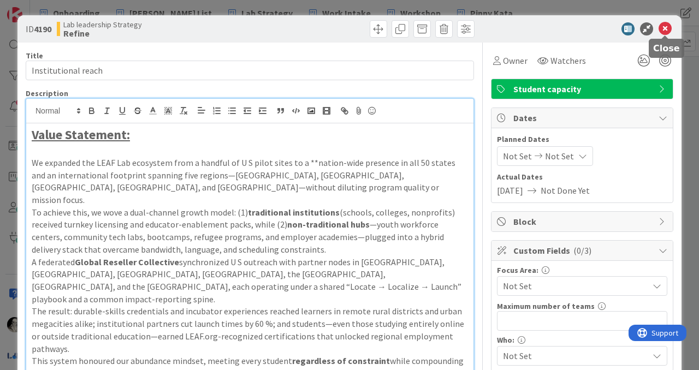
click at [666, 27] on icon at bounding box center [665, 28] width 13 height 13
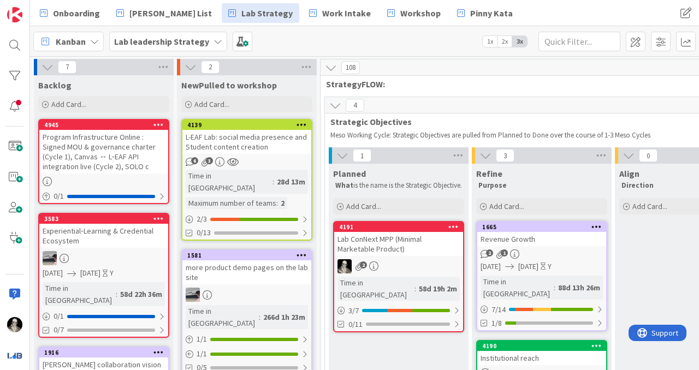
click at [46, 66] on icon at bounding box center [48, 67] width 12 height 12
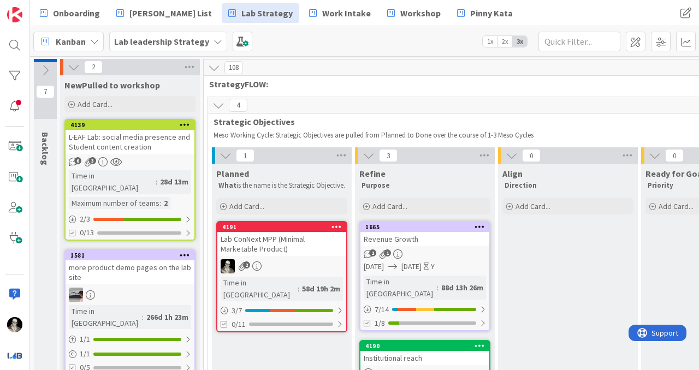
click at [71, 63] on icon at bounding box center [74, 67] width 12 height 12
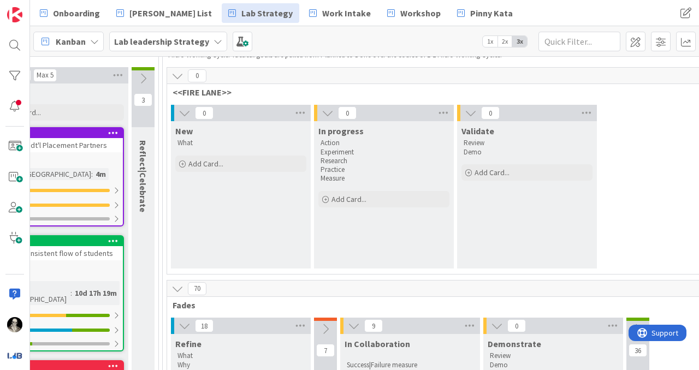
scroll to position [80, 1196]
click at [182, 110] on icon at bounding box center [185, 114] width 12 height 12
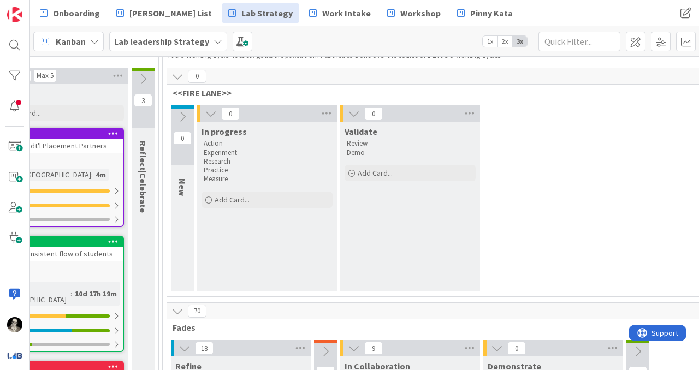
click at [179, 73] on icon at bounding box center [178, 76] width 12 height 12
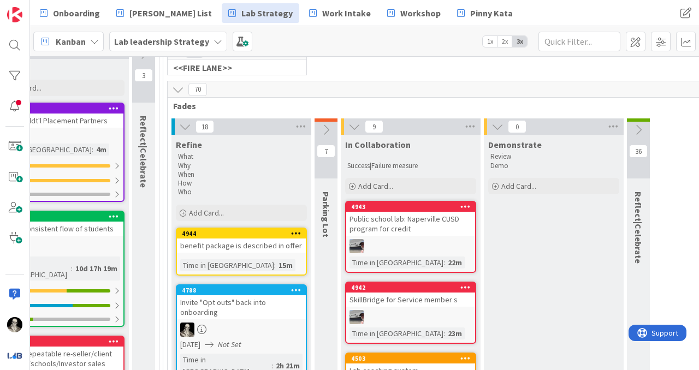
scroll to position [107, 1196]
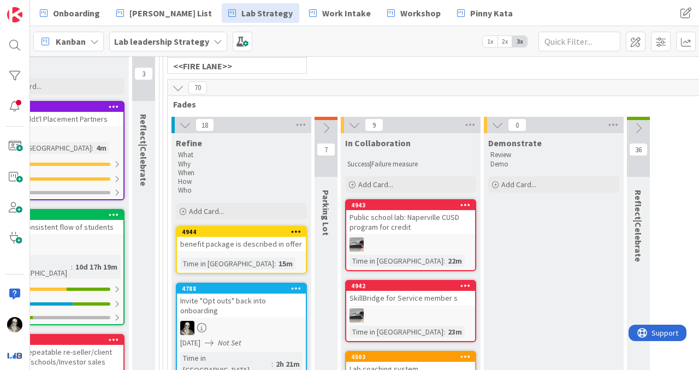
click at [325, 125] on icon at bounding box center [326, 128] width 12 height 12
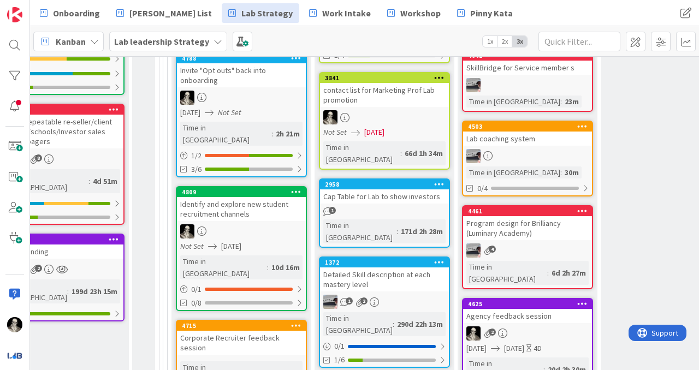
scroll to position [338, 1196]
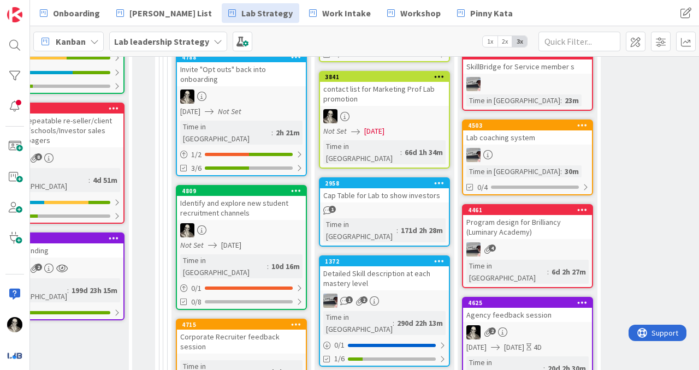
click at [378, 92] on div "contact list for Marketing Prof Lab promotion" at bounding box center [384, 94] width 129 height 24
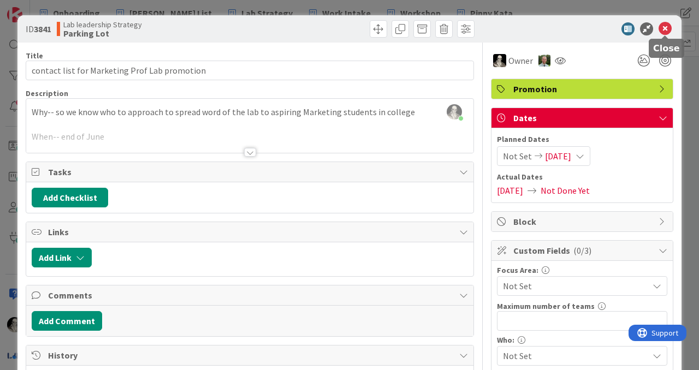
click at [666, 26] on icon at bounding box center [665, 28] width 13 height 13
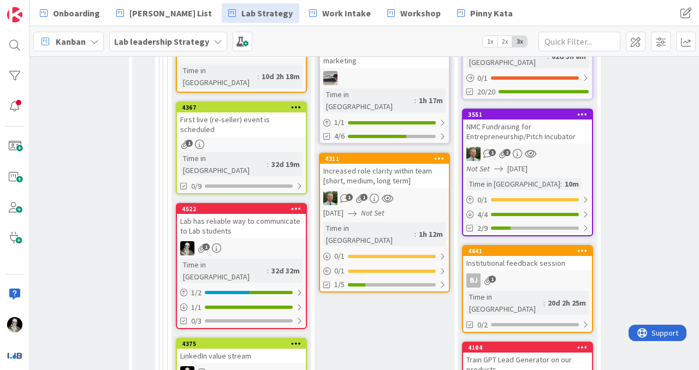
scroll to position [757, 1196]
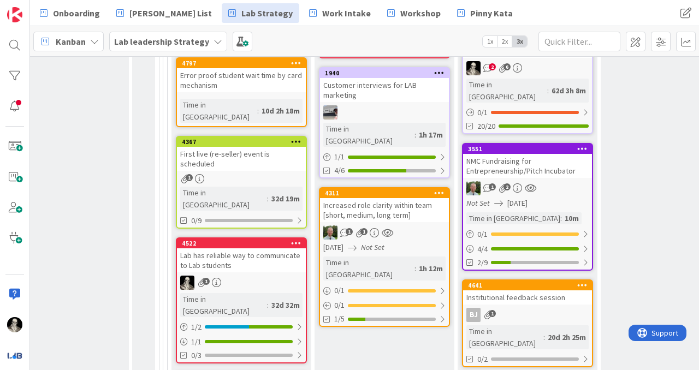
click at [419, 226] on div "1 1" at bounding box center [384, 233] width 129 height 14
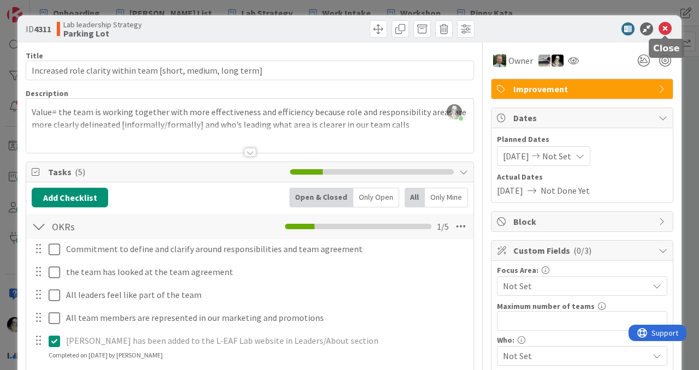
click at [663, 31] on icon at bounding box center [665, 28] width 13 height 13
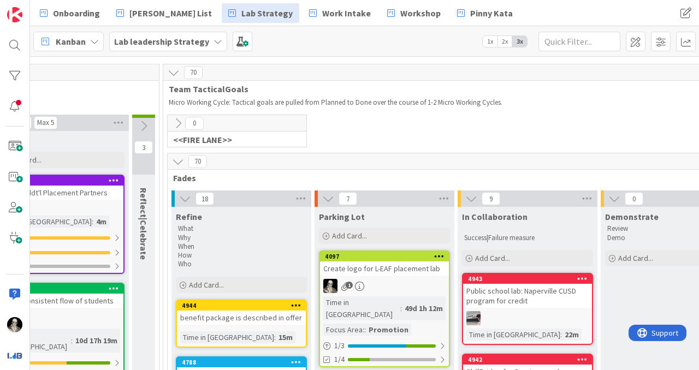
scroll to position [36, 1196]
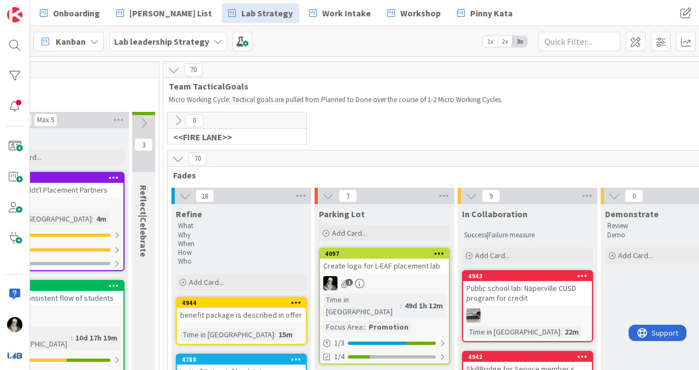
click at [327, 194] on icon at bounding box center [328, 196] width 12 height 12
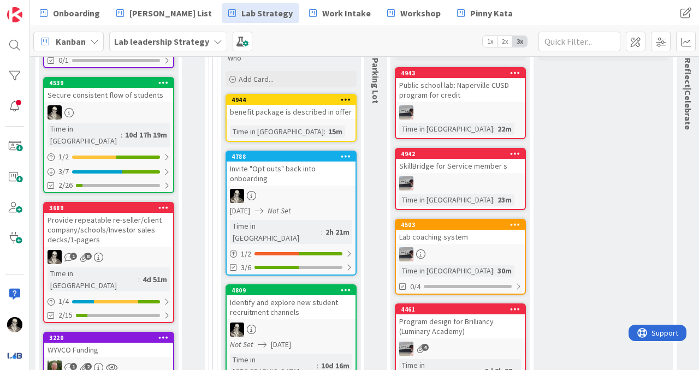
scroll to position [245, 1146]
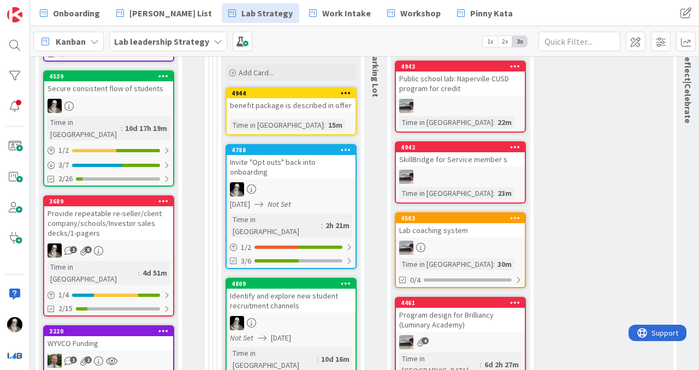
click at [329, 118] on div "4944 benefit package is described in offer Time in Column : 15m" at bounding box center [291, 111] width 131 height 48
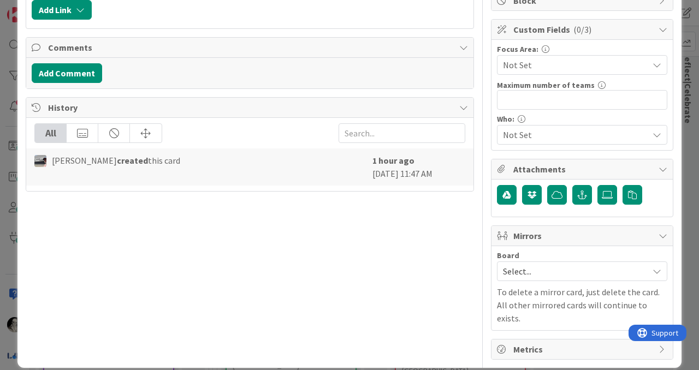
scroll to position [25, 0]
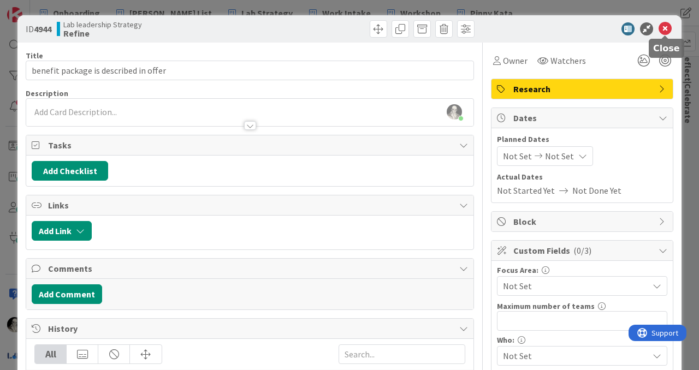
click at [667, 30] on icon at bounding box center [665, 28] width 13 height 13
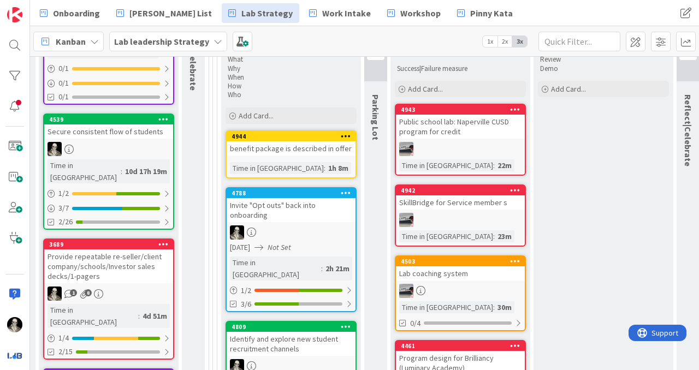
click at [320, 143] on div "benefit package is described in offer" at bounding box center [291, 149] width 129 height 14
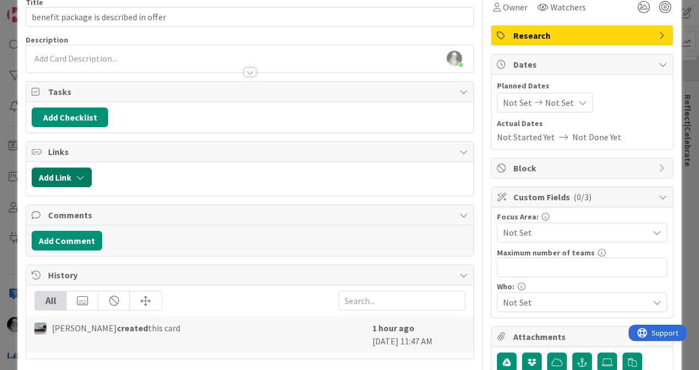
click at [78, 173] on icon "button" at bounding box center [80, 177] width 9 height 9
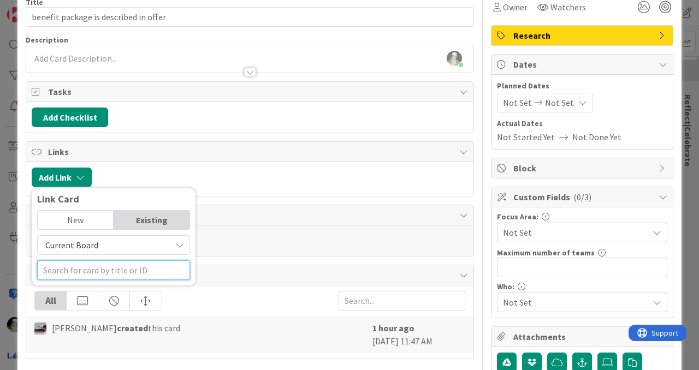
click at [97, 264] on input "text" at bounding box center [113, 271] width 153 height 20
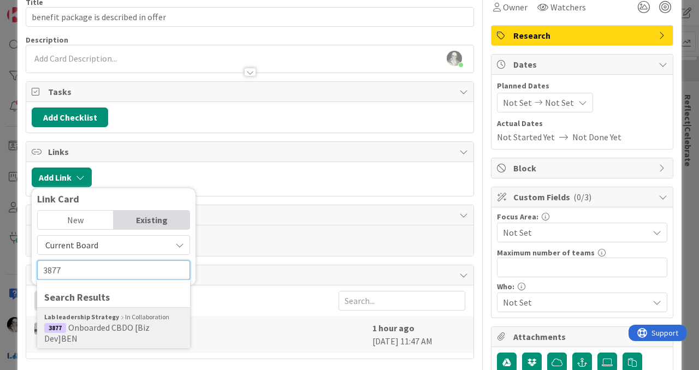
type input "3877"
click at [108, 324] on span "Onboarded CBDO [Biz Dev]BEN" at bounding box center [96, 333] width 105 height 22
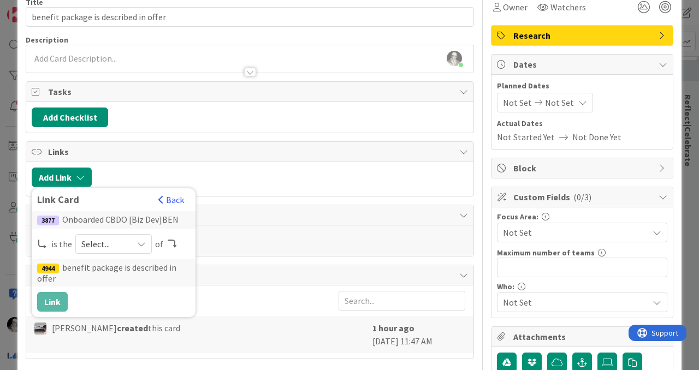
click at [142, 240] on icon at bounding box center [141, 244] width 9 height 9
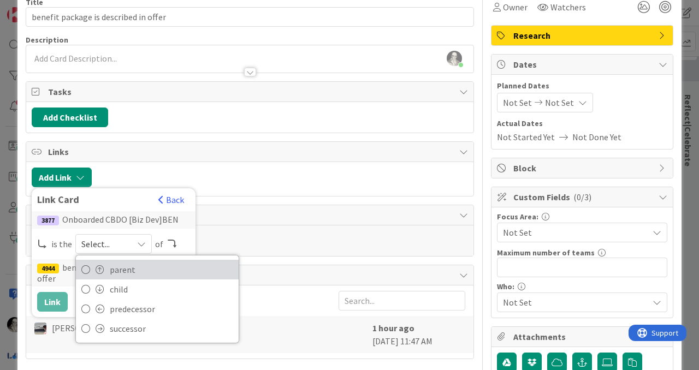
click at [134, 268] on span "parent" at bounding box center [171, 270] width 123 height 16
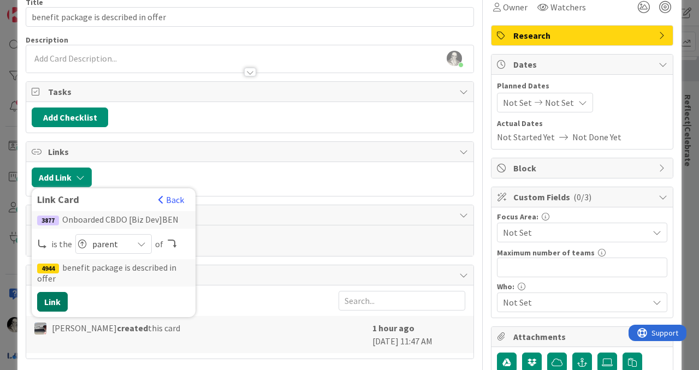
click at [53, 297] on button "Link" at bounding box center [52, 302] width 31 height 20
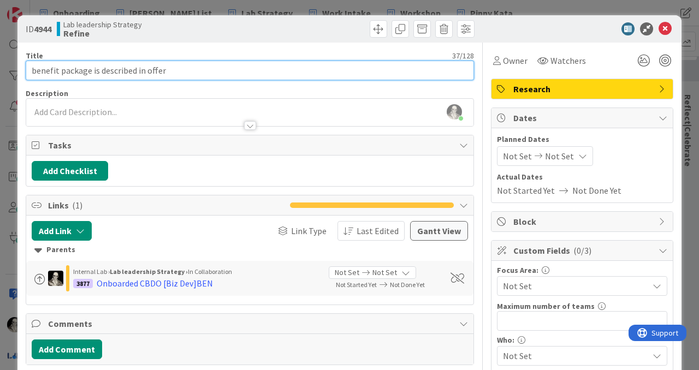
click at [182, 69] on input "benefit package is described in offer" at bounding box center [250, 71] width 449 height 20
click at [131, 73] on input "Lab Benefit Package" at bounding box center [250, 71] width 449 height 20
type input "Lab Benefit Package"
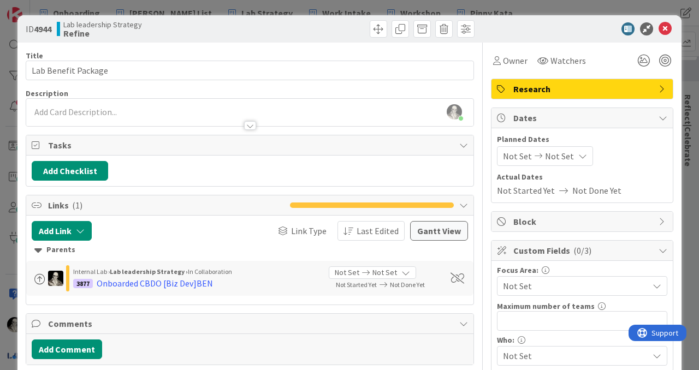
click at [121, 115] on div at bounding box center [250, 120] width 448 height 11
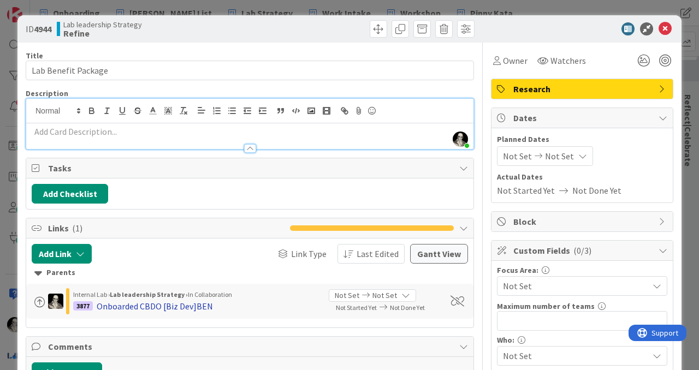
click at [144, 304] on div "Onboarded CBDO [Biz Dev]BEN" at bounding box center [155, 306] width 116 height 13
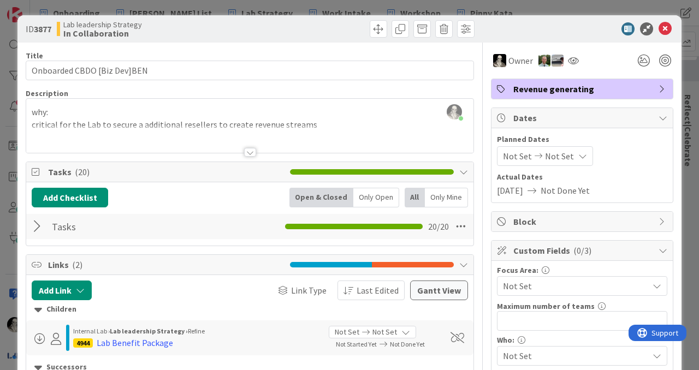
click at [37, 222] on div at bounding box center [39, 227] width 14 height 20
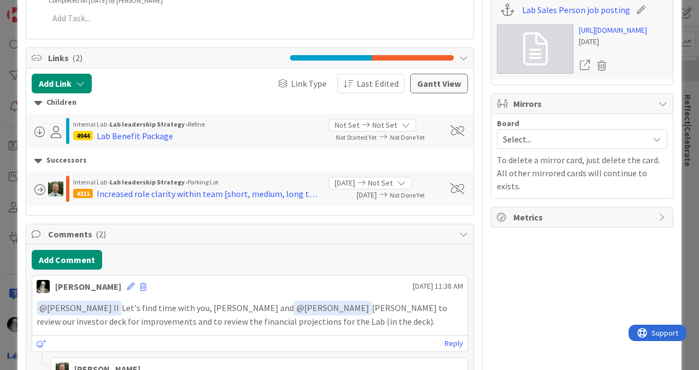
scroll to position [907, 0]
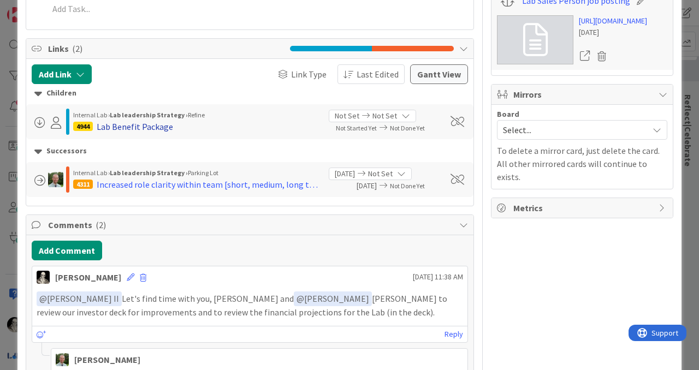
click at [154, 126] on div "Lab Benefit Package" at bounding box center [135, 126] width 76 height 13
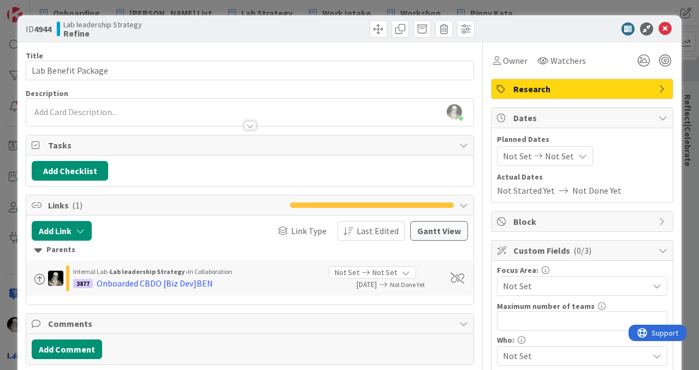
click at [162, 108] on div "[PERSON_NAME] just joined" at bounding box center [250, 112] width 448 height 27
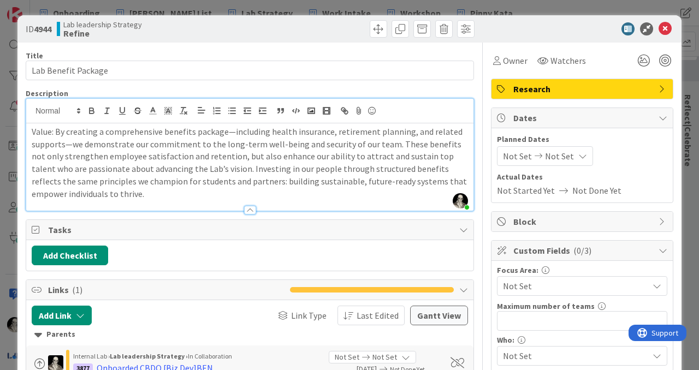
click at [267, 130] on p "Value: By creating a comprehensive benefits package—including health insurance,…" at bounding box center [250, 163] width 437 height 74
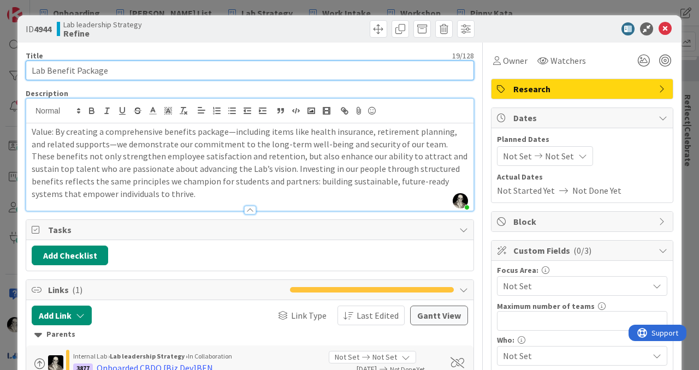
click at [133, 71] on input "Lab Benefit Package" at bounding box center [250, 71] width 449 height 20
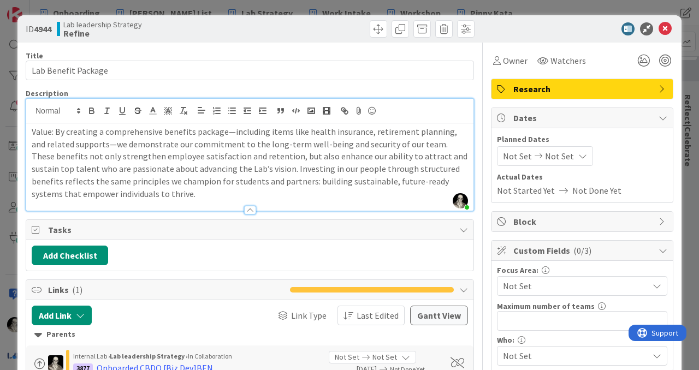
click at [42, 131] on p "Value: By creating a comprehensive benefits package—including items like health…" at bounding box center [250, 163] width 437 height 74
click at [91, 108] on icon "button" at bounding box center [92, 109] width 4 height 3
click at [111, 161] on p "Value : By creating a comprehensive benefits package—including items like healt…" at bounding box center [250, 163] width 437 height 74
click at [666, 30] on icon at bounding box center [665, 28] width 13 height 13
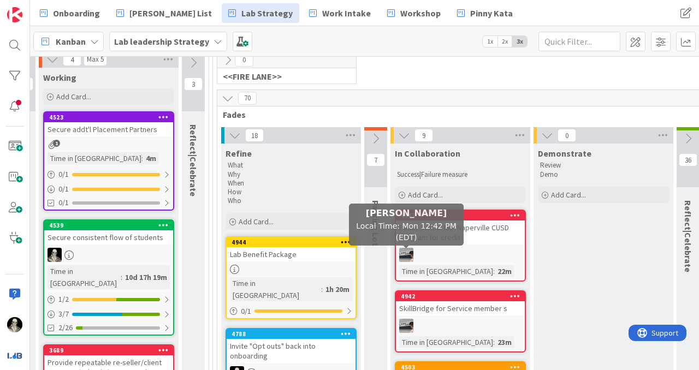
scroll to position [89, 1146]
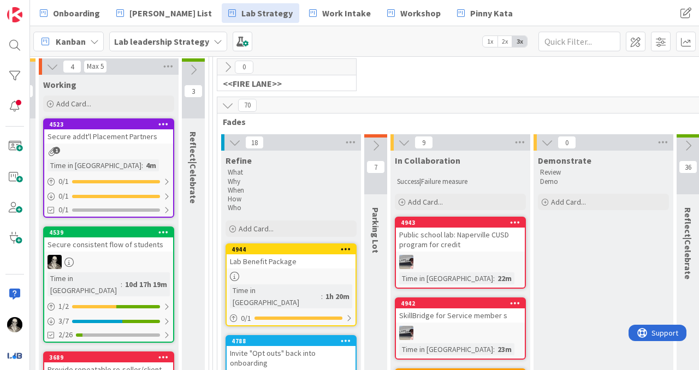
click at [378, 143] on icon at bounding box center [376, 146] width 12 height 12
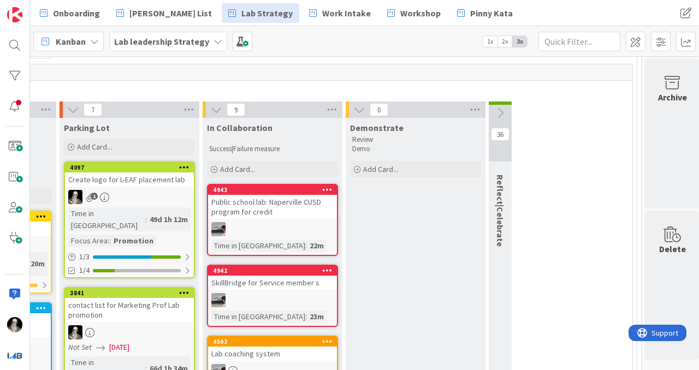
scroll to position [122, 1455]
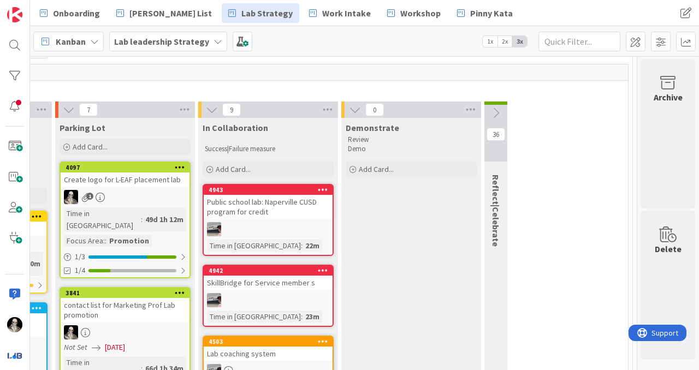
click at [499, 108] on icon at bounding box center [496, 113] width 12 height 12
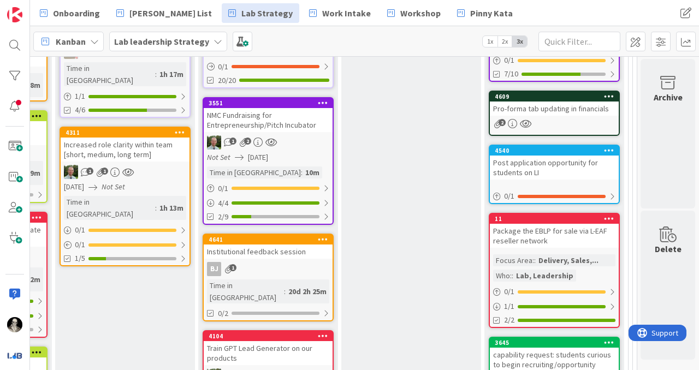
scroll to position [816, 1455]
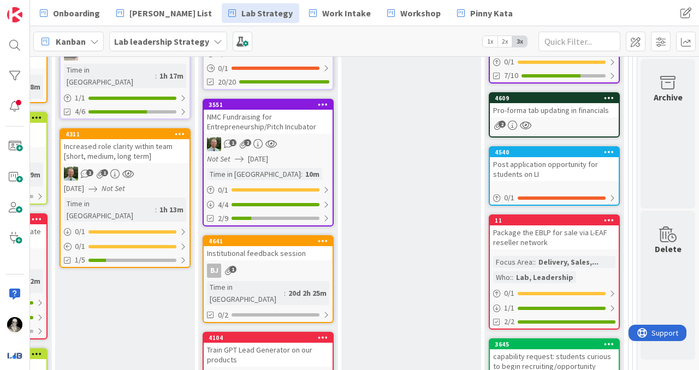
click at [564, 115] on div "Pro-forma tab updating in financials" at bounding box center [554, 110] width 129 height 14
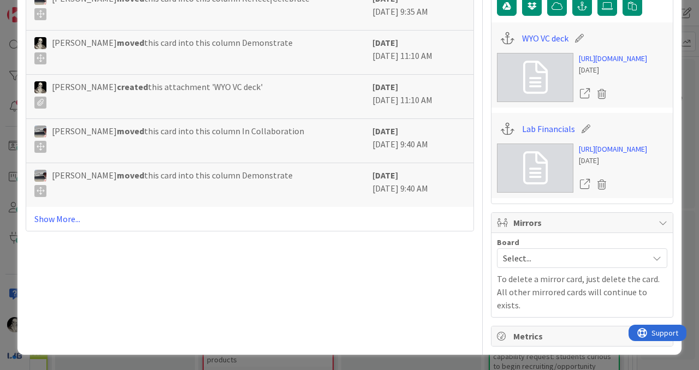
scroll to position [443, 0]
click at [621, 155] on link "[URL][DOMAIN_NAME]" at bounding box center [613, 149] width 68 height 11
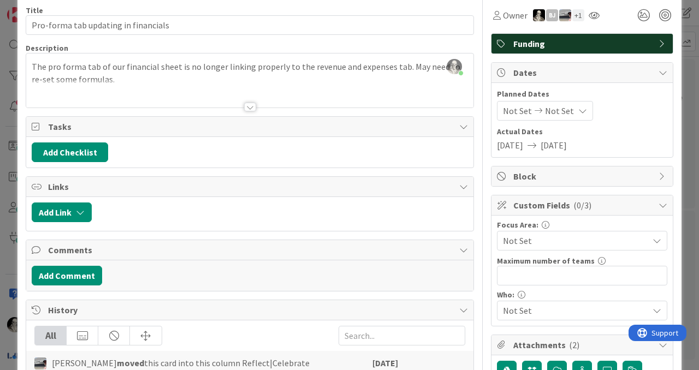
scroll to position [0, 0]
